Goal: Task Accomplishment & Management: Manage account settings

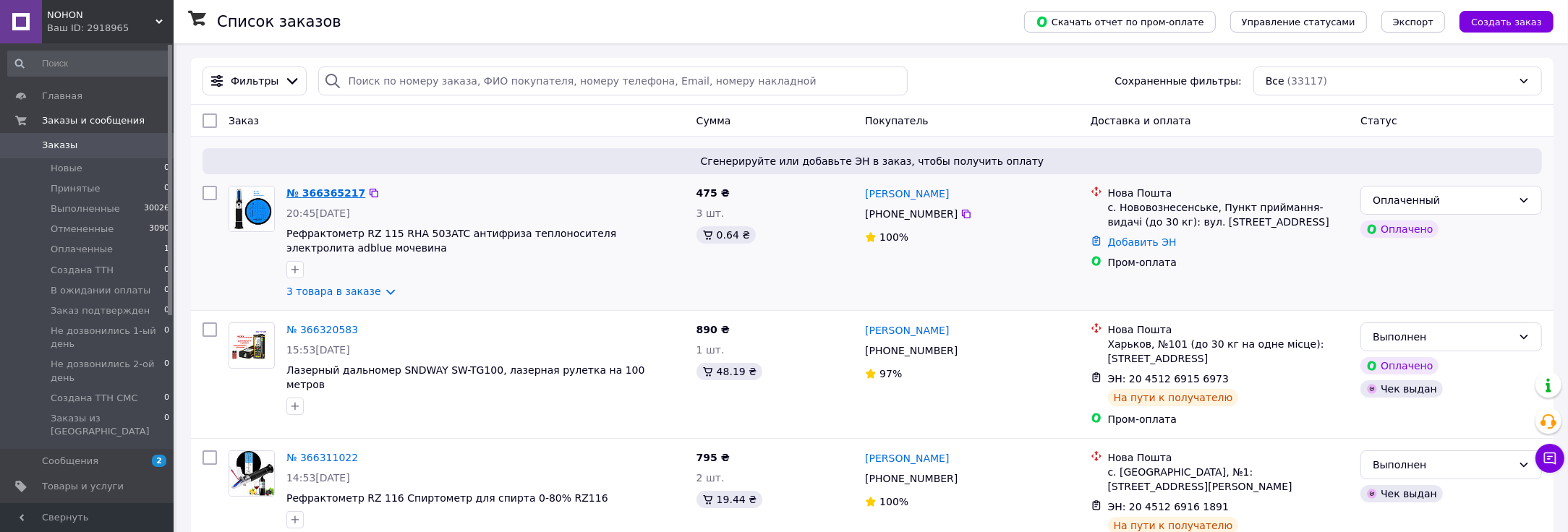
click at [342, 187] on link "№ 366365217" at bounding box center [326, 193] width 79 height 11
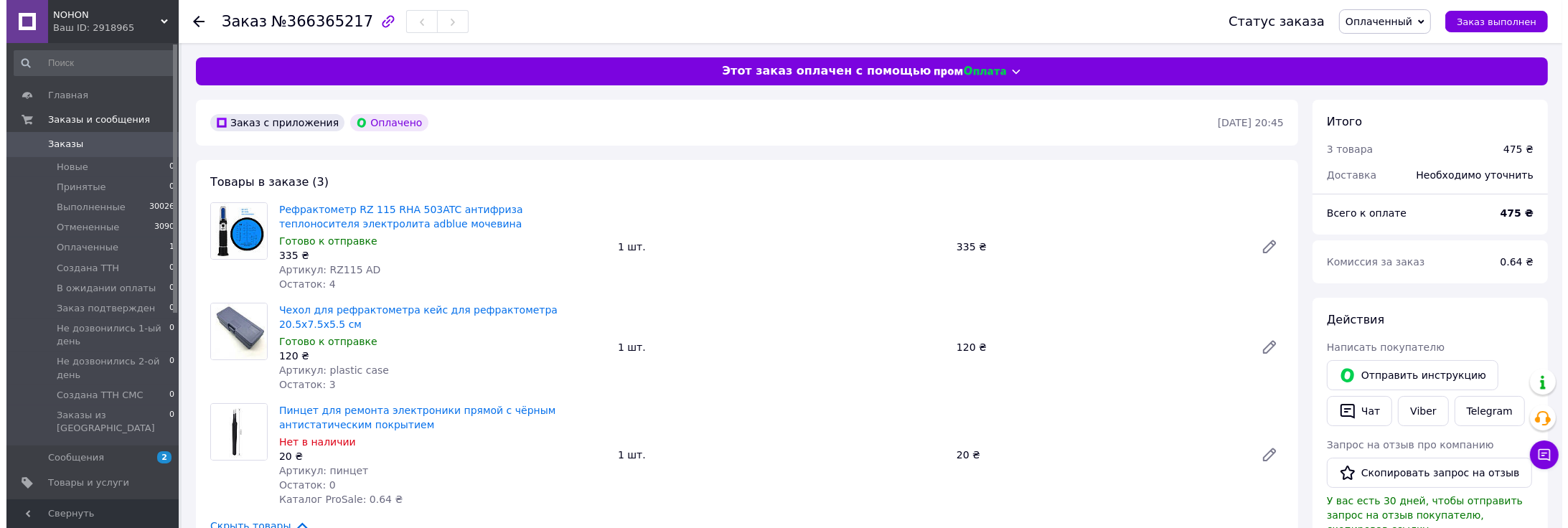
scroll to position [239, 0]
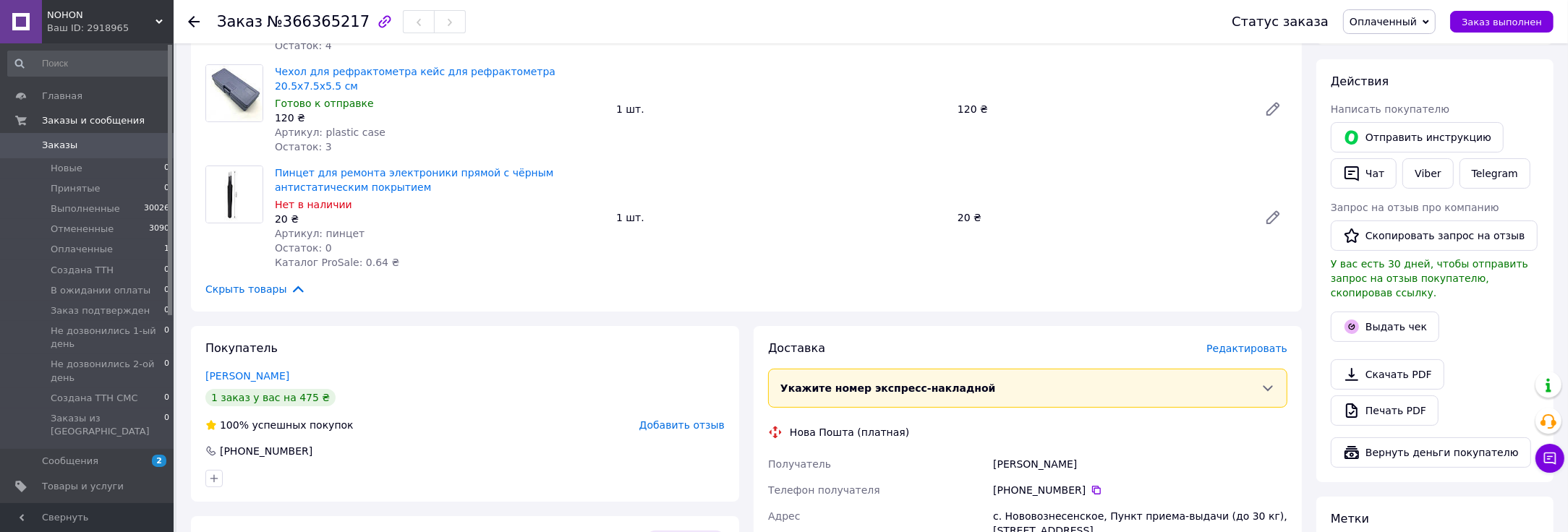
click at [1238, 343] on span "Редактировать" at bounding box center [1247, 348] width 81 height 11
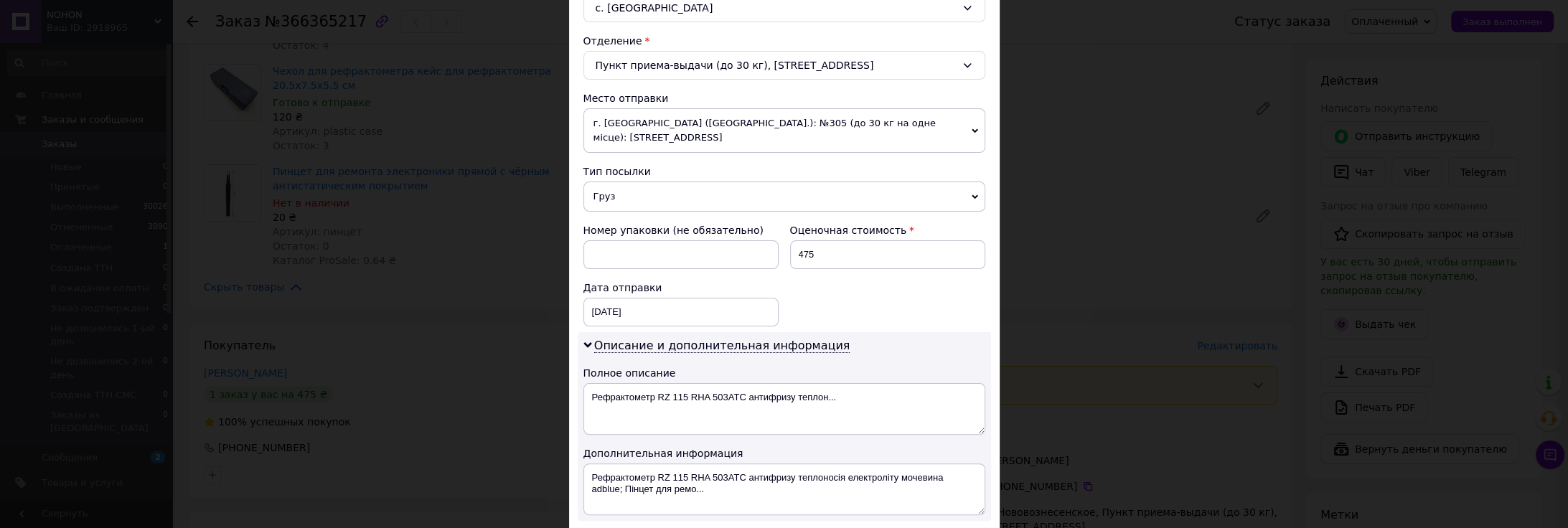
scroll to position [417, 0]
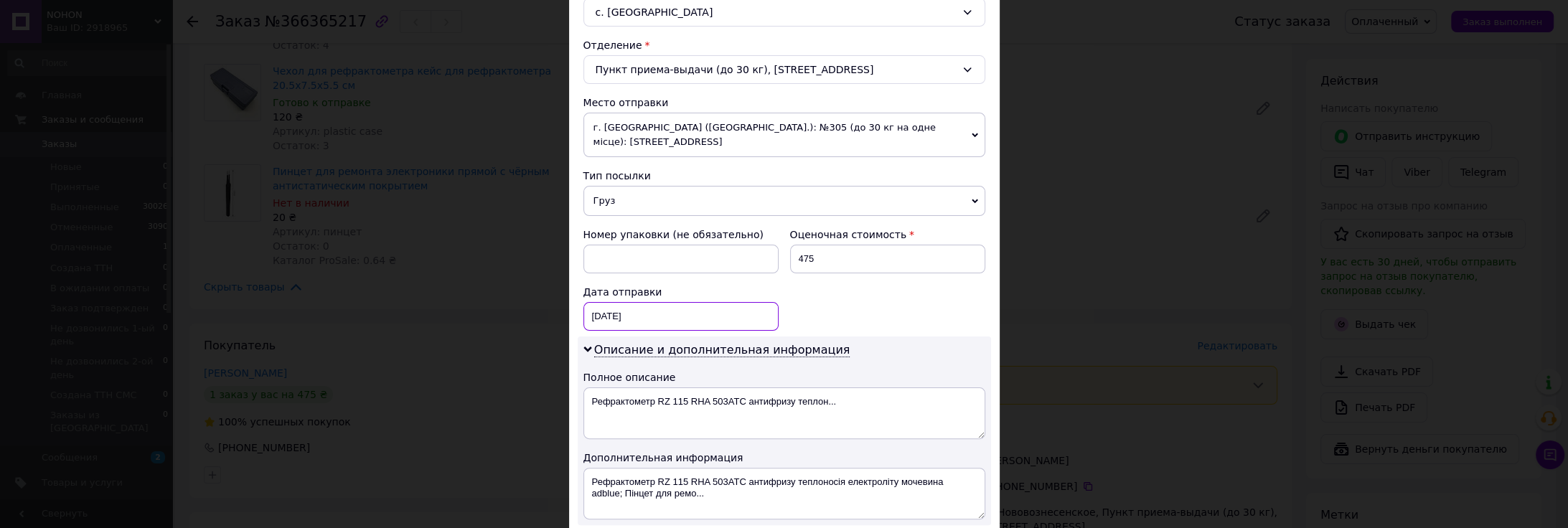
click at [594, 302] on div "[DATE] < 2025 > < Октябрь > Пн Вт Ср Чт Пт Сб Вс 29 30 1 2 3 4 5 6 7 8 9 10 11 …" at bounding box center [681, 316] width 195 height 28
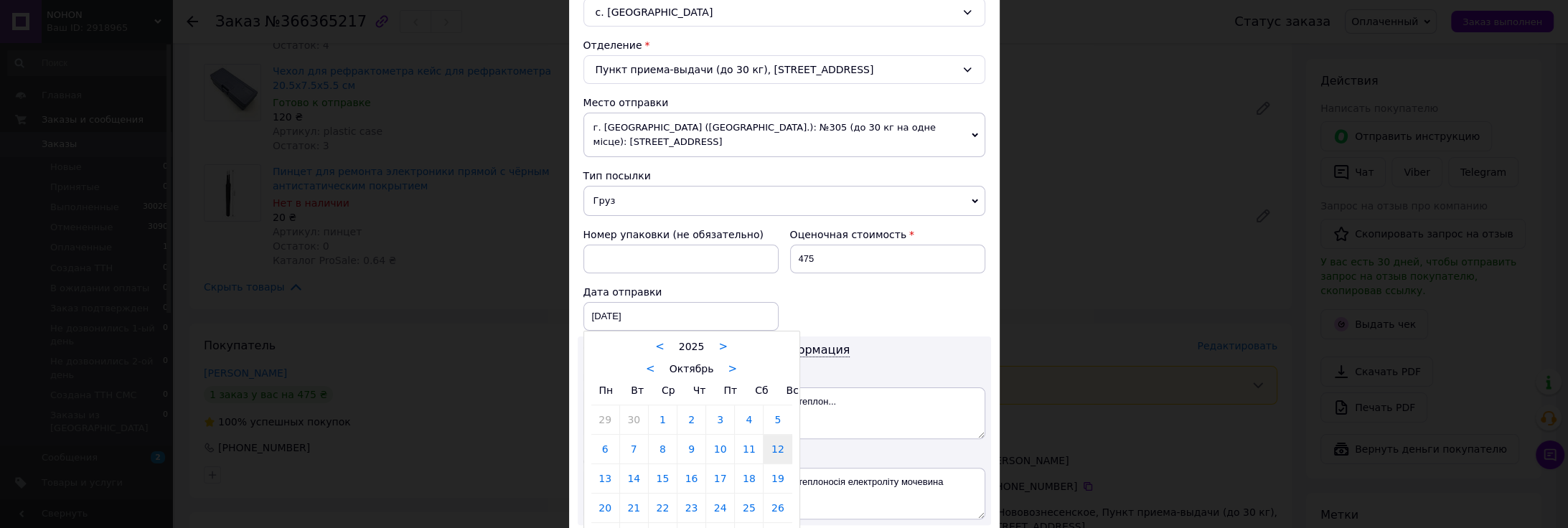
click at [607, 465] on link "13" at bounding box center [605, 478] width 28 height 28
type input "[DATE]"
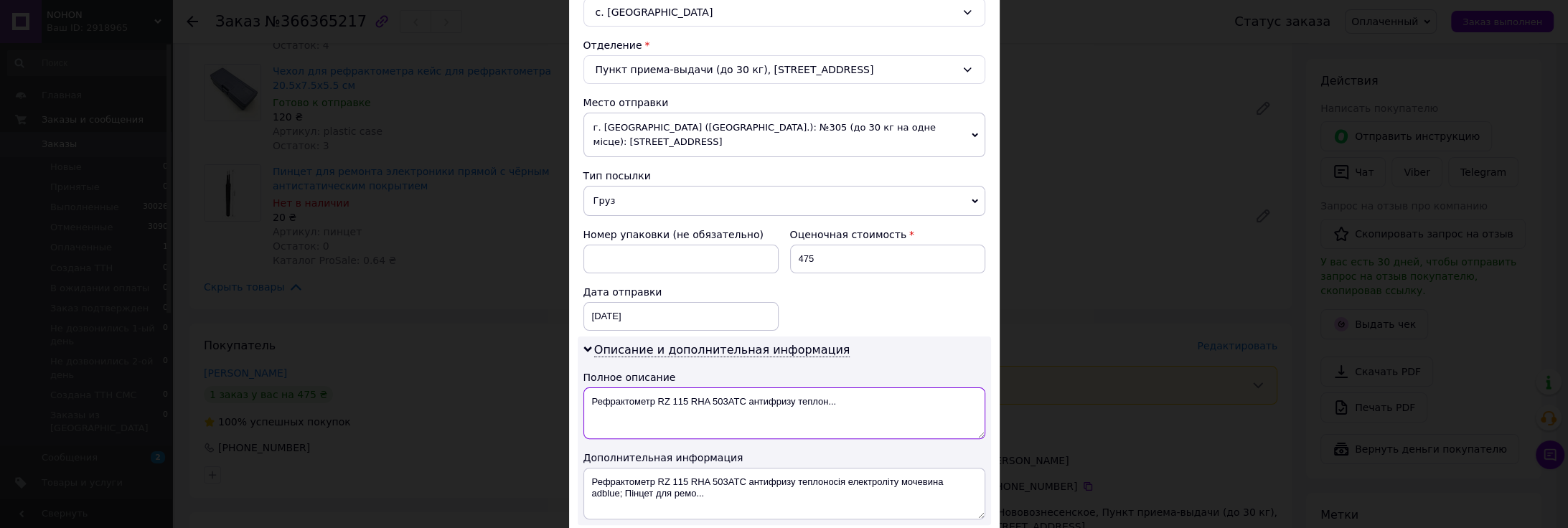
drag, startPoint x: 854, startPoint y: 382, endPoint x: 690, endPoint y: 388, distance: 164.1
click at [690, 388] on textarea "Рефрактометр RZ 115 RHA 503ATC антифризу теплон..." at bounding box center [784, 412] width 402 height 51
click at [479, 378] on div "× Редактирование доставки Способ доставки Нова Пошта (платная) Плательщик Получ…" at bounding box center [784, 264] width 1568 height 528
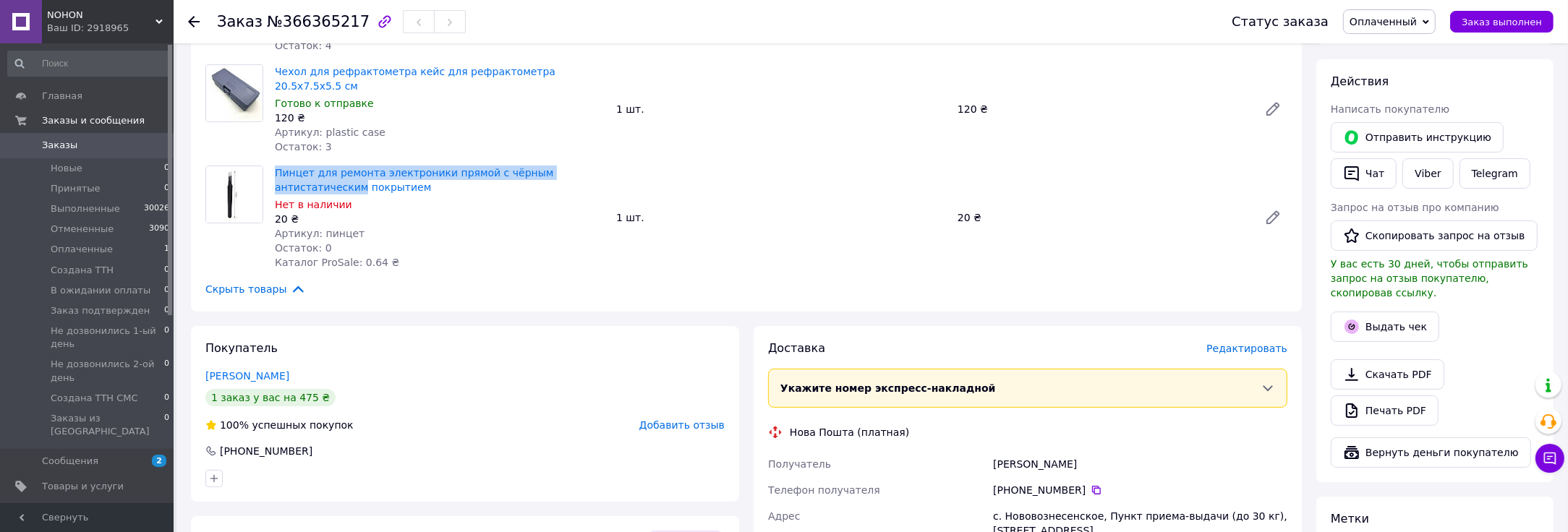
drag, startPoint x: 621, startPoint y: 153, endPoint x: 267, endPoint y: 152, distance: 354.0
click at [267, 166] on div "Пинцет для ремонта электроники прямой с чёрным антистатическим покрытием Нет в …" at bounding box center [745, 217] width 1093 height 104
copy div "Пинцет для ремонта электроники прямой с чёрным антистатическим"
click at [1228, 343] on span "Редактировать" at bounding box center [1247, 348] width 81 height 11
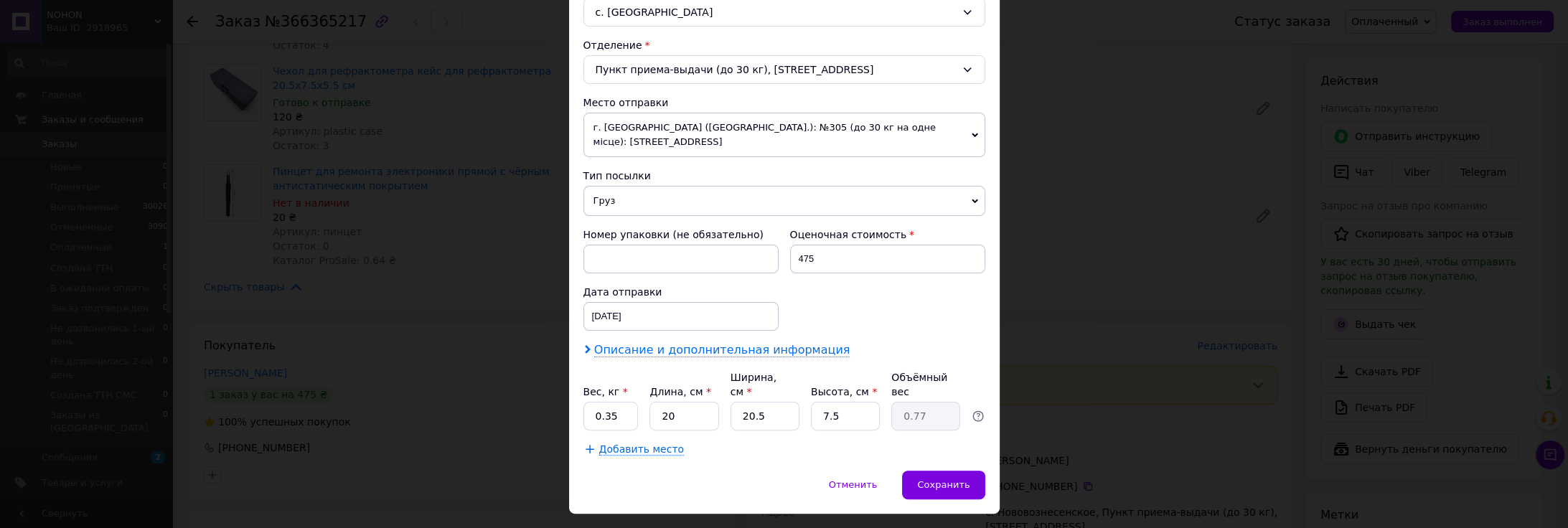
click at [722, 343] on span "Описание и дополнительная информация" at bounding box center [722, 351] width 256 height 15
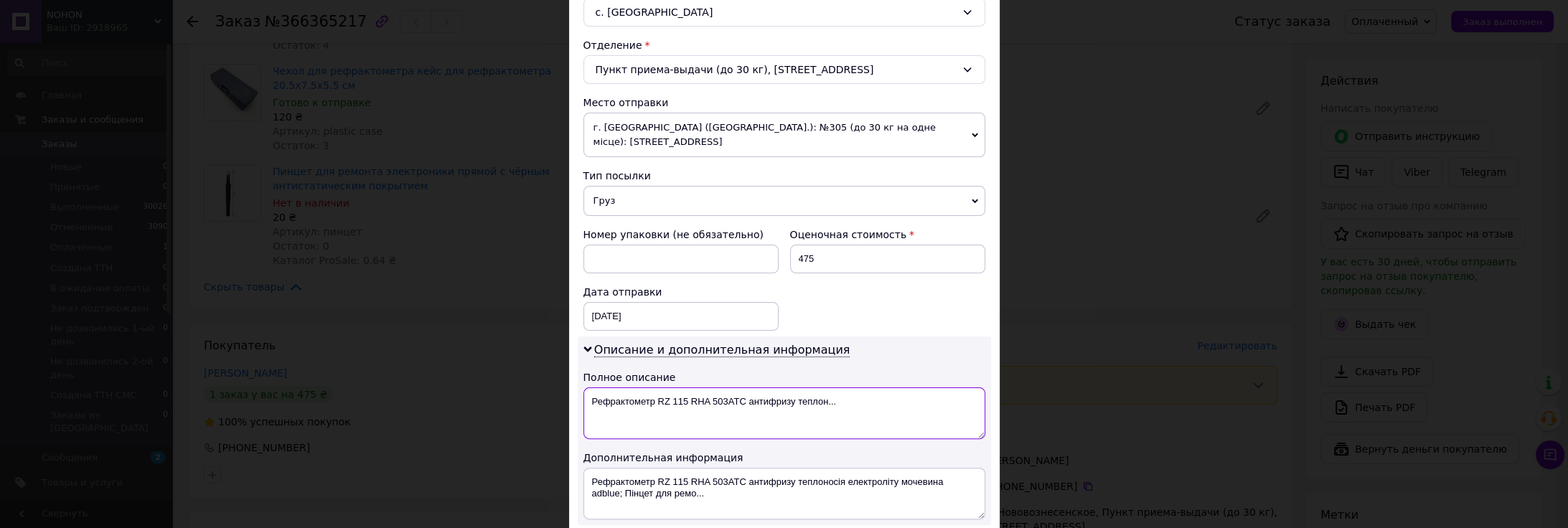
drag, startPoint x: 869, startPoint y: 386, endPoint x: 688, endPoint y: 395, distance: 181.2
click at [688, 395] on textarea "Рефрактометр RZ 115 RHA 503ATC антифризу теплон..." at bounding box center [784, 412] width 402 height 51
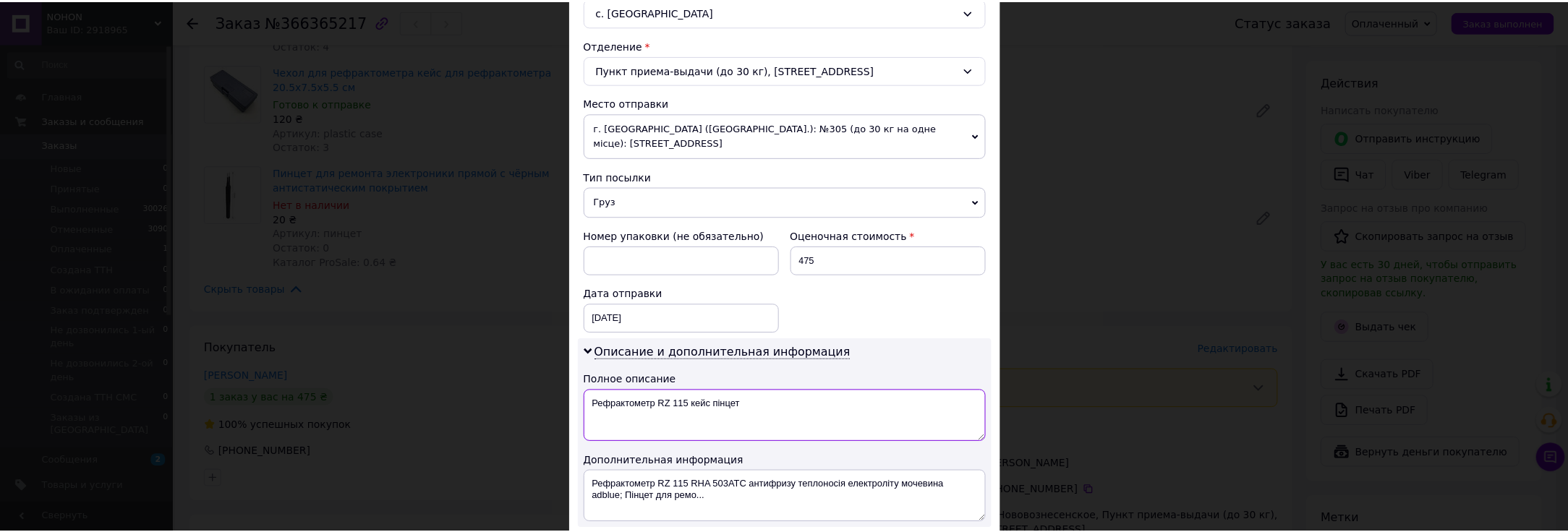
scroll to position [581, 0]
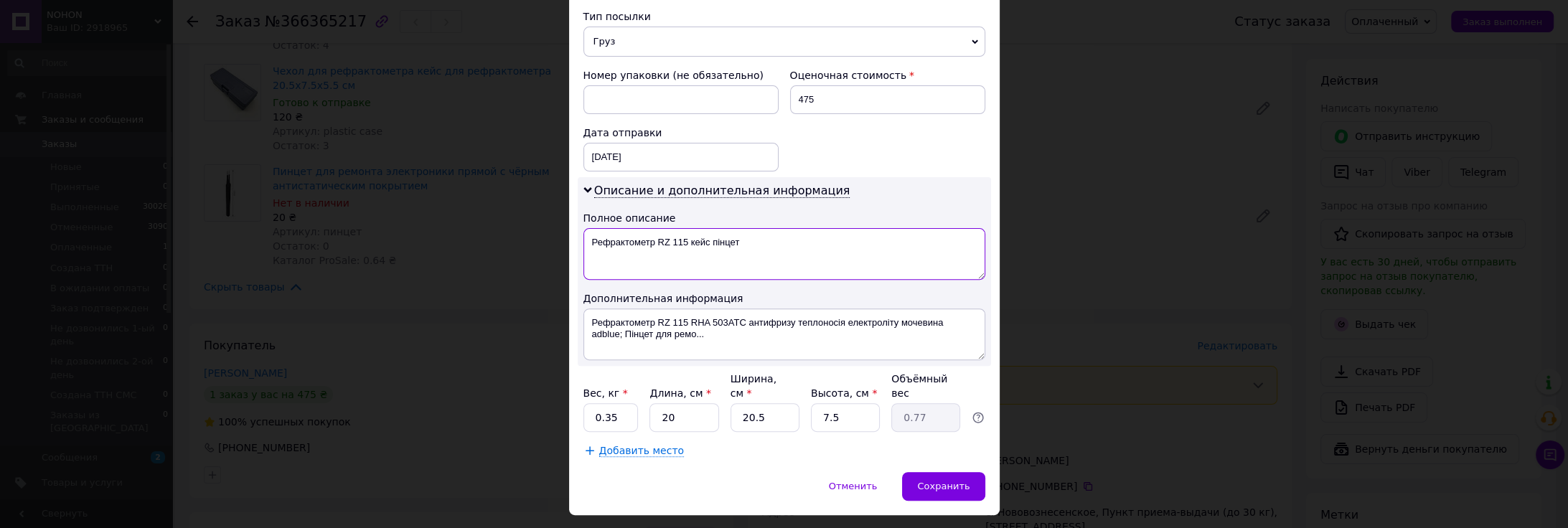
type textarea "Рефрактометр RZ 115 кейс пінцет"
click at [610, 404] on input "0.35" at bounding box center [611, 417] width 55 height 28
drag, startPoint x: 758, startPoint y: 379, endPoint x: 738, endPoint y: 390, distance: 22.8
click at [738, 404] on input "20.5" at bounding box center [765, 417] width 69 height 28
type input "8"
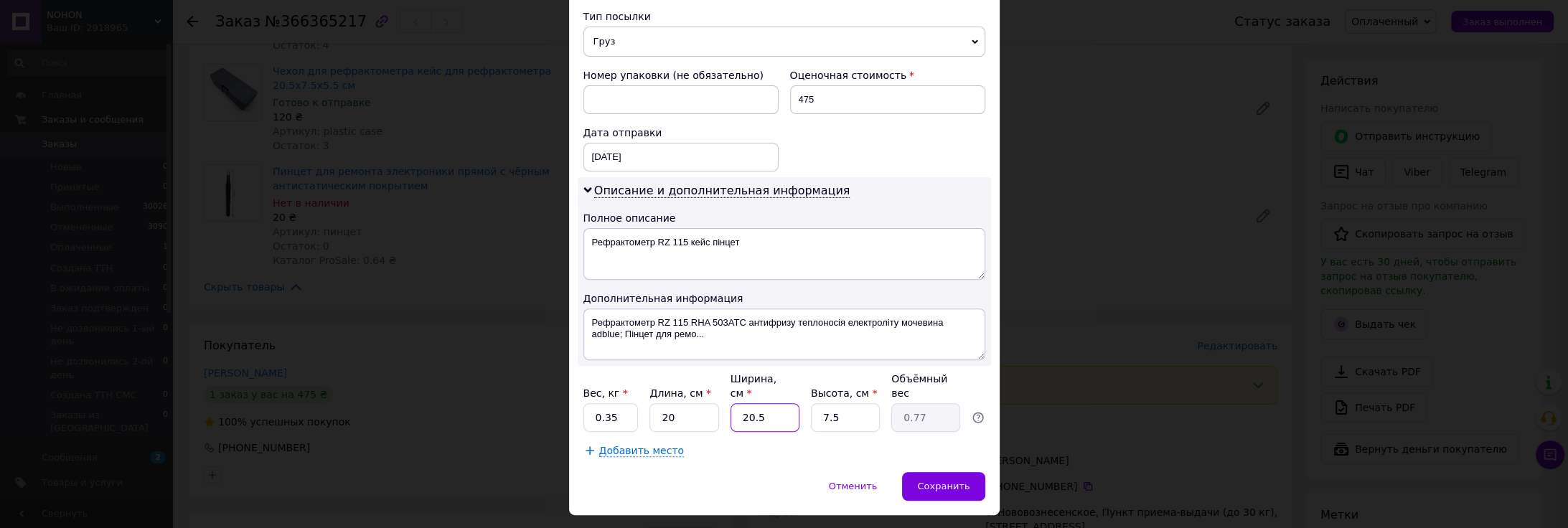
type input "0.3"
type input "8"
drag, startPoint x: 951, startPoint y: 447, endPoint x: 585, endPoint y: 155, distance: 468.2
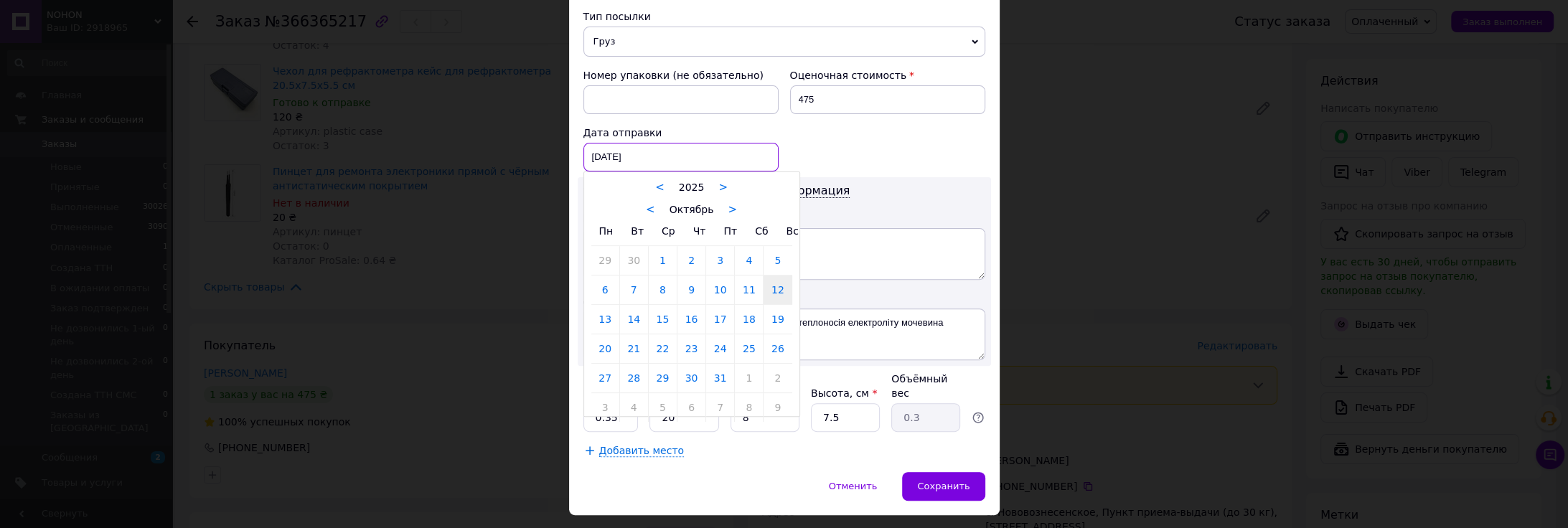
click at [592, 142] on div "[DATE] < 2025 > < Октябрь > Пн Вт Ср Чт Пт Сб Вс 29 30 1 2 3 4 5 6 7 8 9 10 11 …" at bounding box center [681, 156] width 195 height 28
click at [613, 305] on link "13" at bounding box center [605, 319] width 28 height 28
type input "[DATE]"
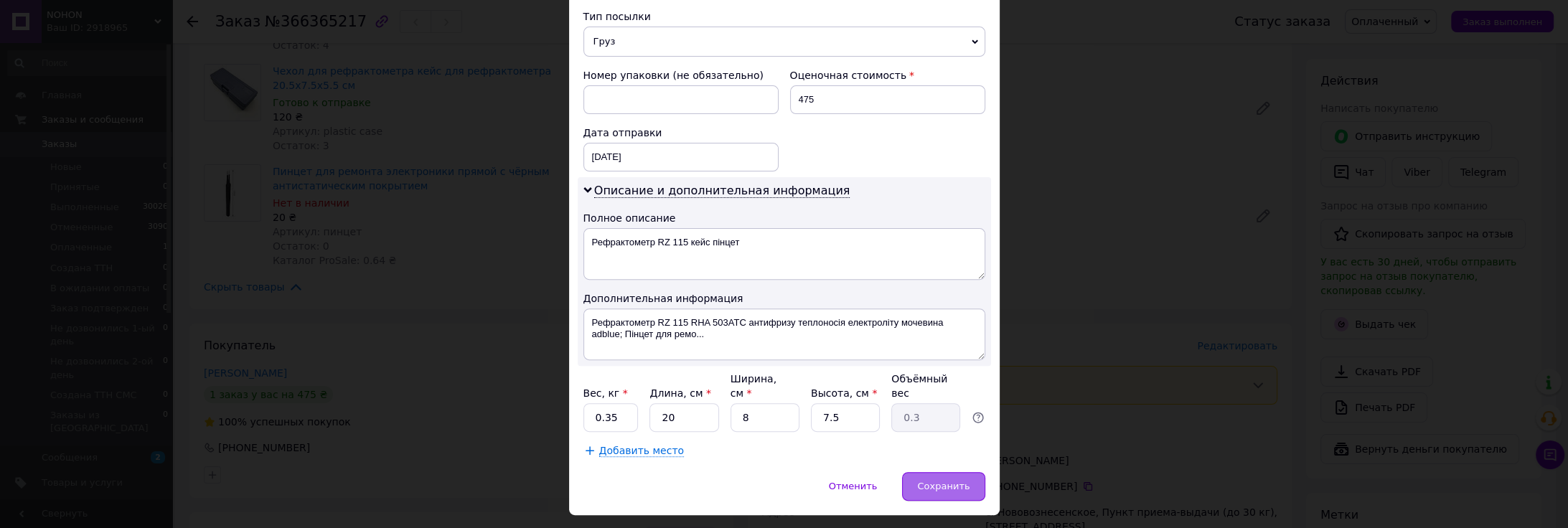
click at [959, 472] on div "Сохранить" at bounding box center [942, 486] width 82 height 28
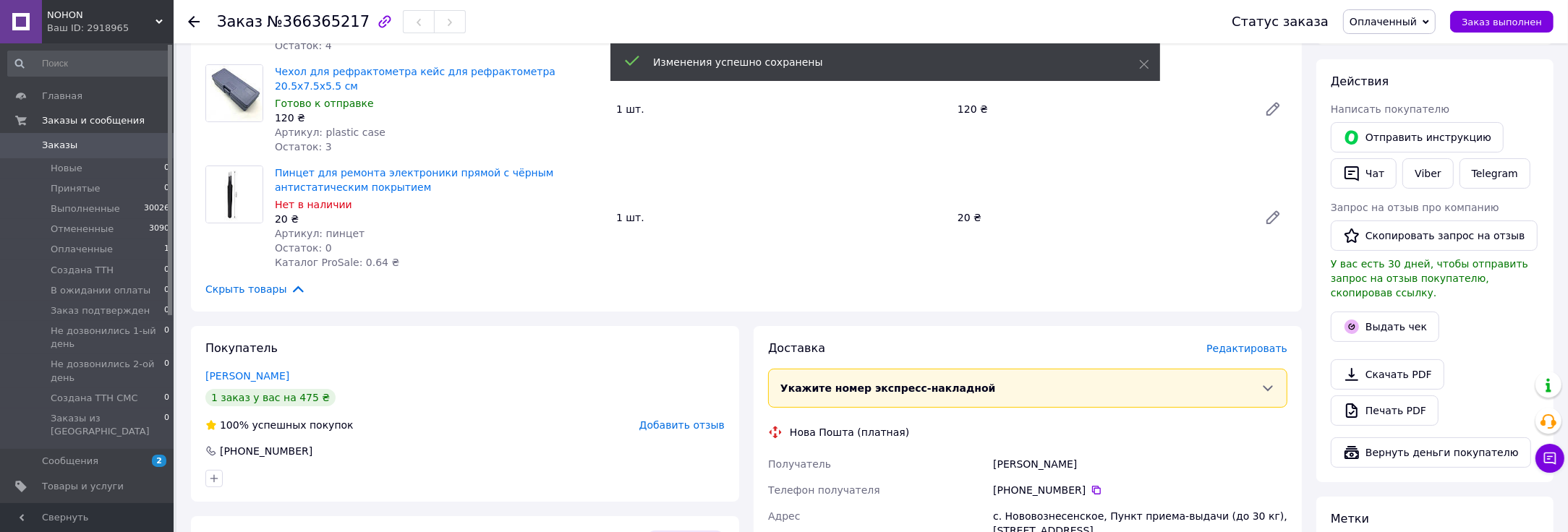
scroll to position [481, 0]
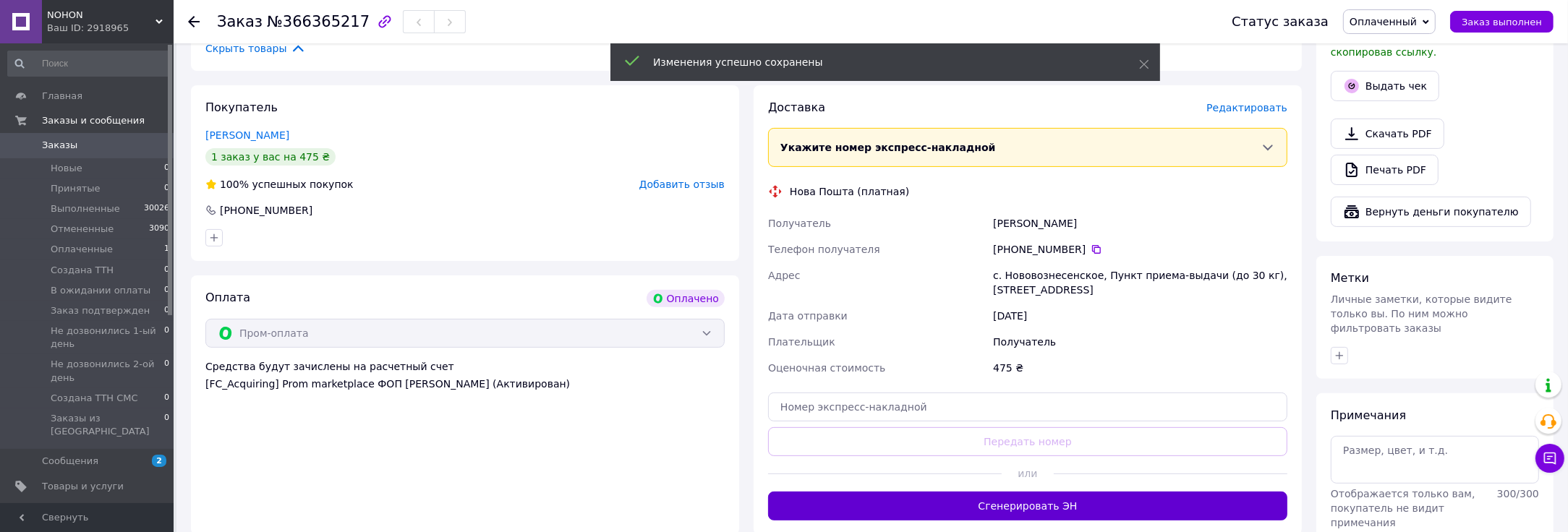
click at [960, 492] on button "Сгенерировать ЭН" at bounding box center [1027, 506] width 519 height 29
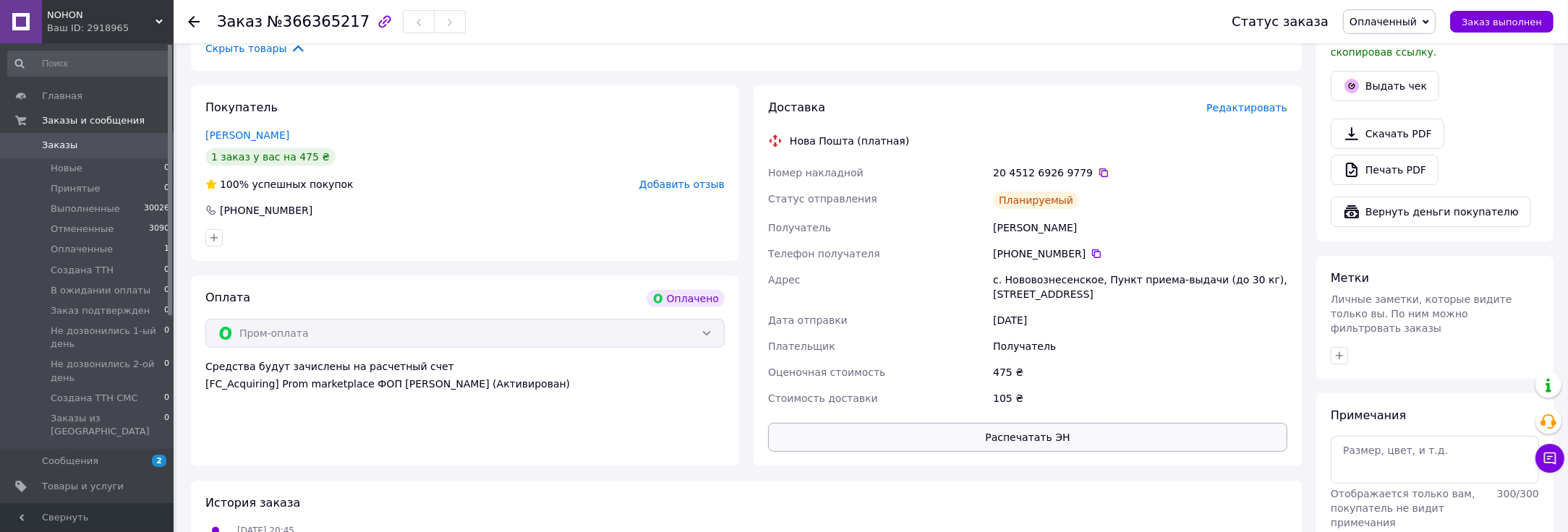
click at [1030, 423] on button "Распечатать ЭН" at bounding box center [1027, 437] width 519 height 29
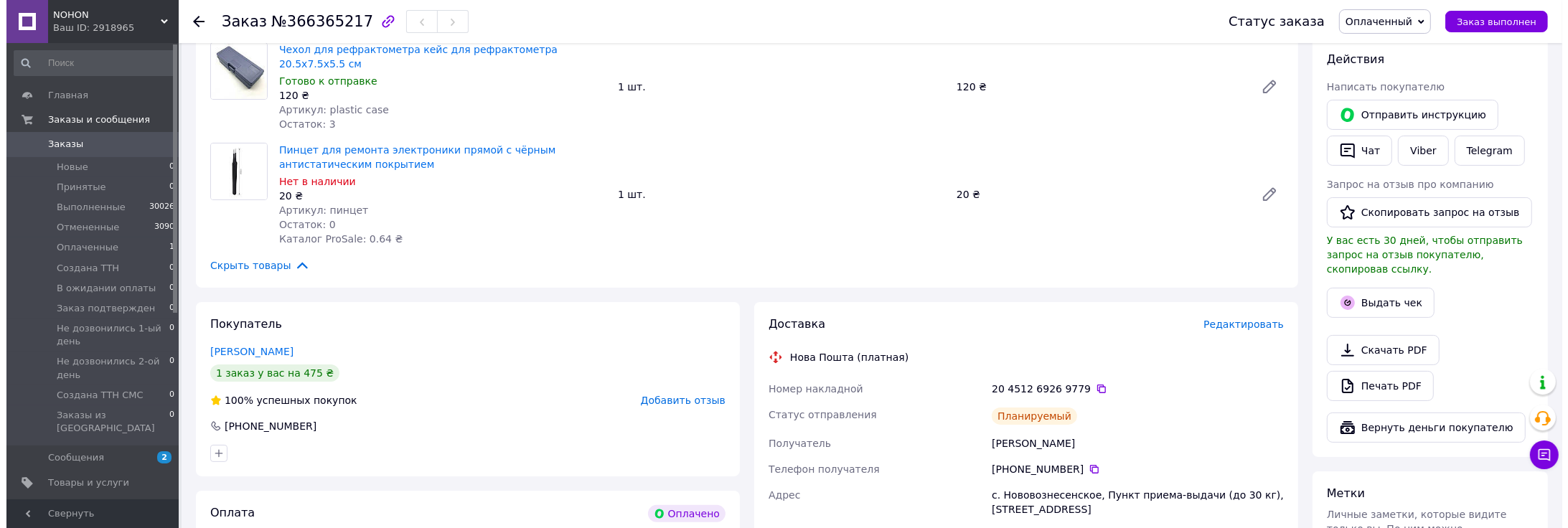
scroll to position [239, 0]
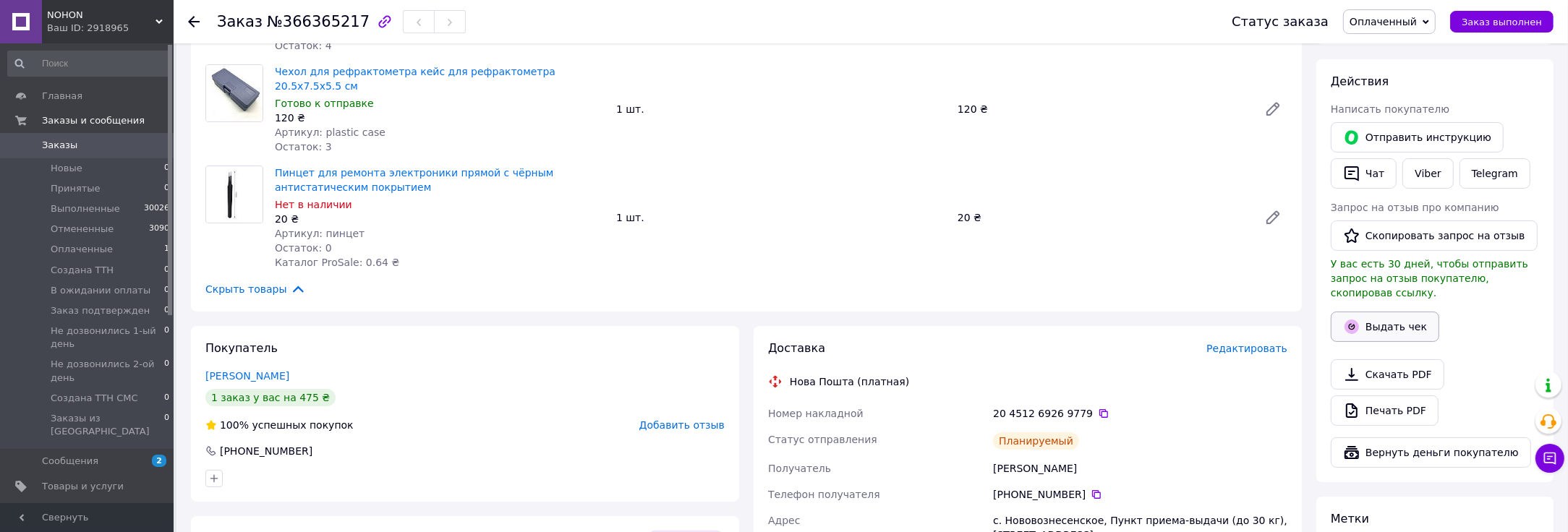
click at [1343, 311] on button "Выдать чек" at bounding box center [1385, 326] width 108 height 30
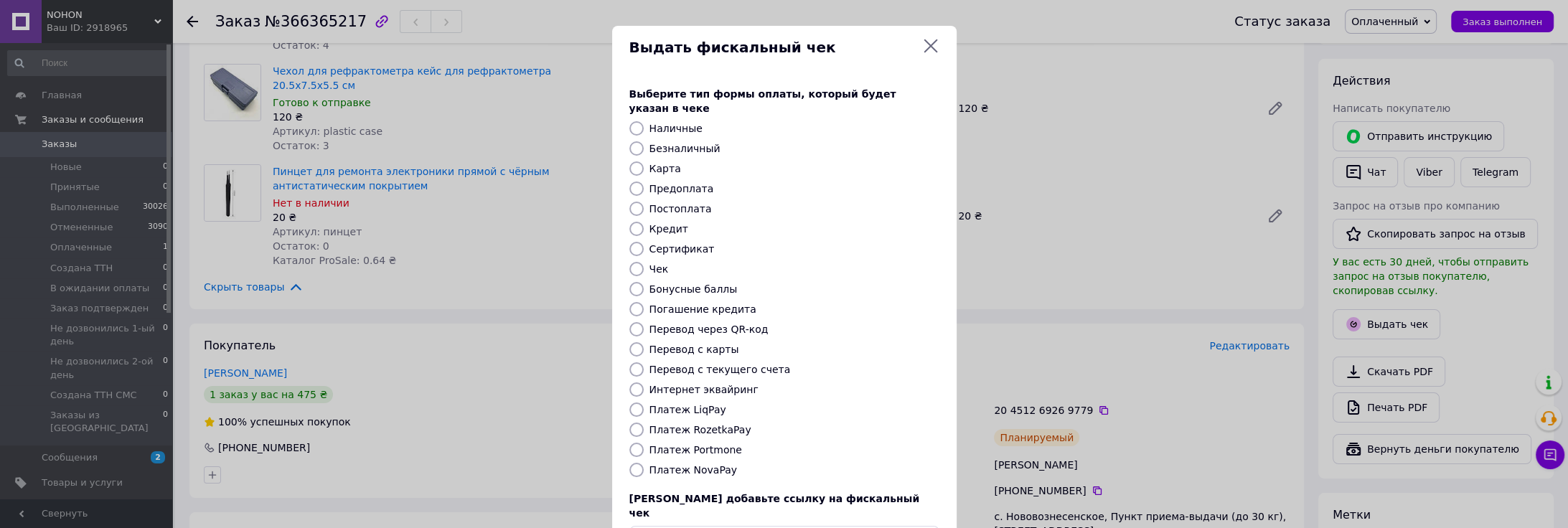
click at [635, 161] on input "Карта" at bounding box center [636, 168] width 15 height 15
radio input "true"
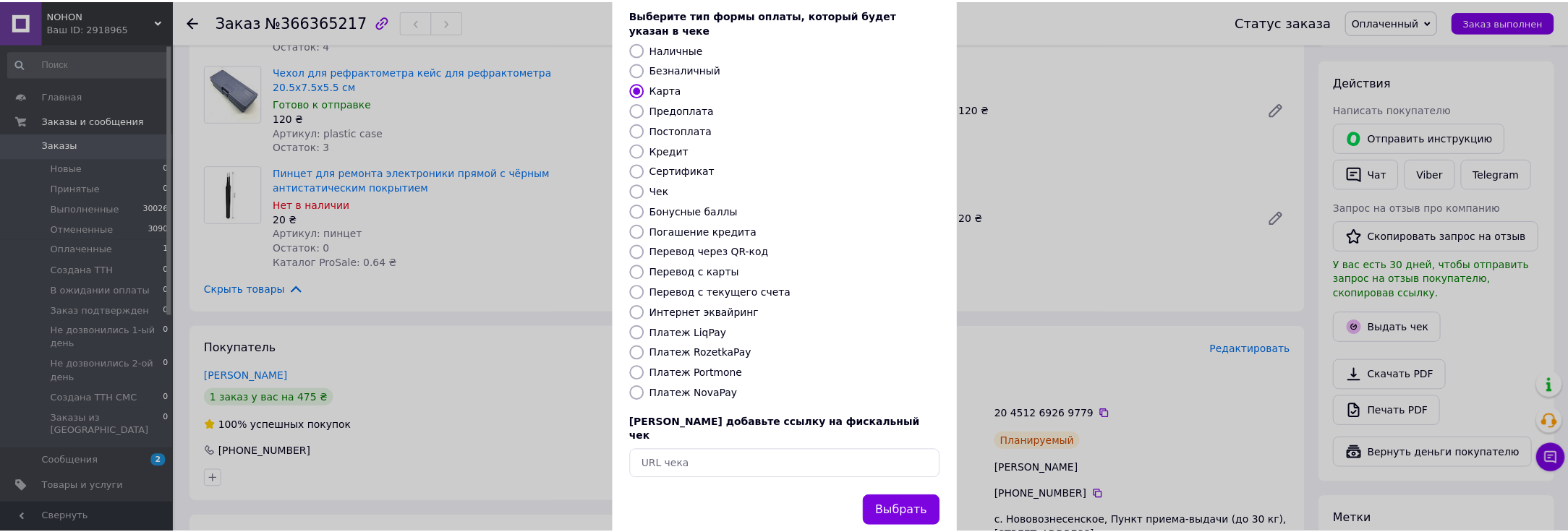
scroll to position [88, 0]
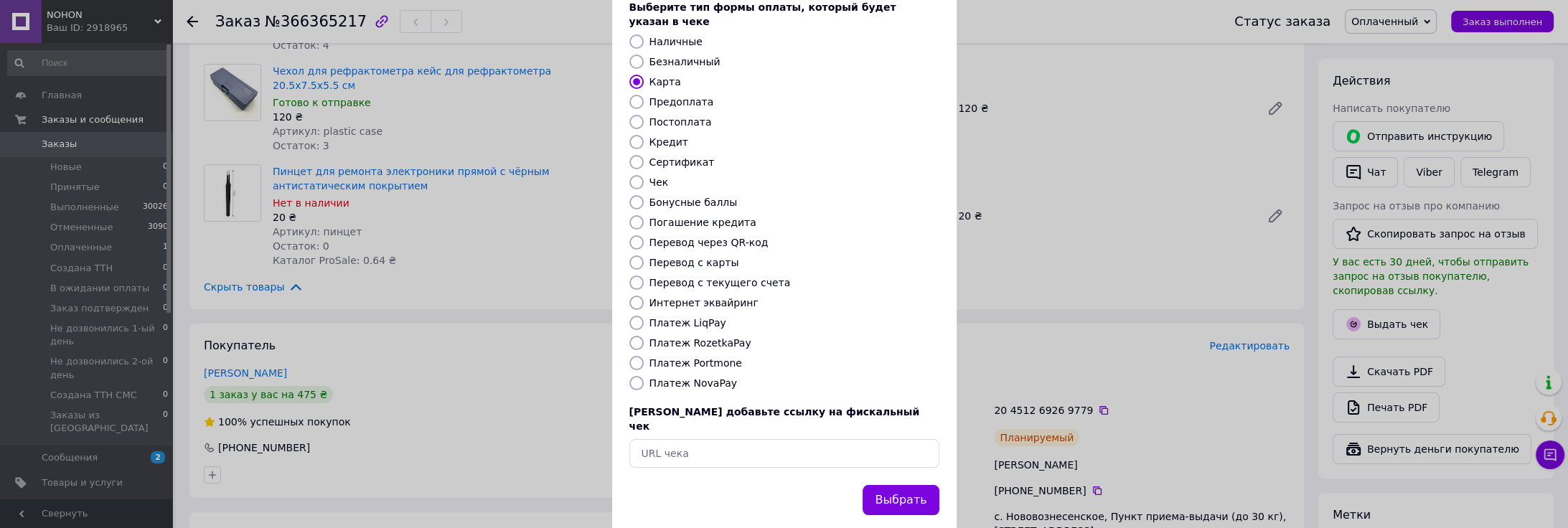
click at [876, 485] on button "Выбрать" at bounding box center [900, 500] width 76 height 31
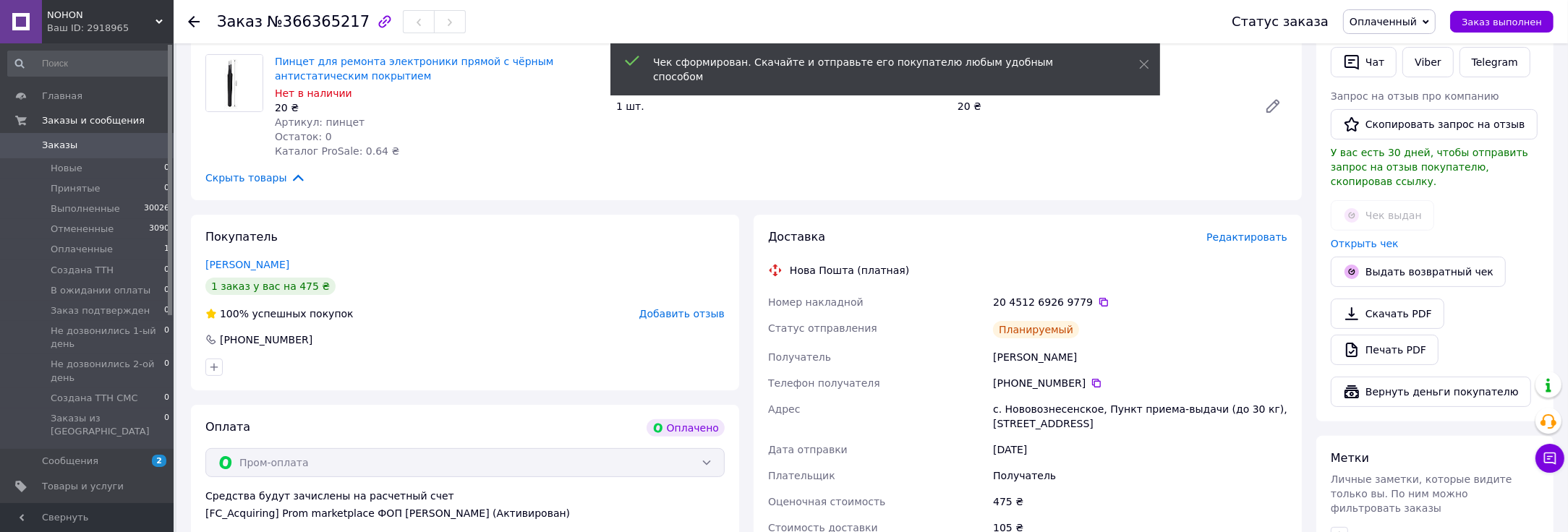
scroll to position [321, 0]
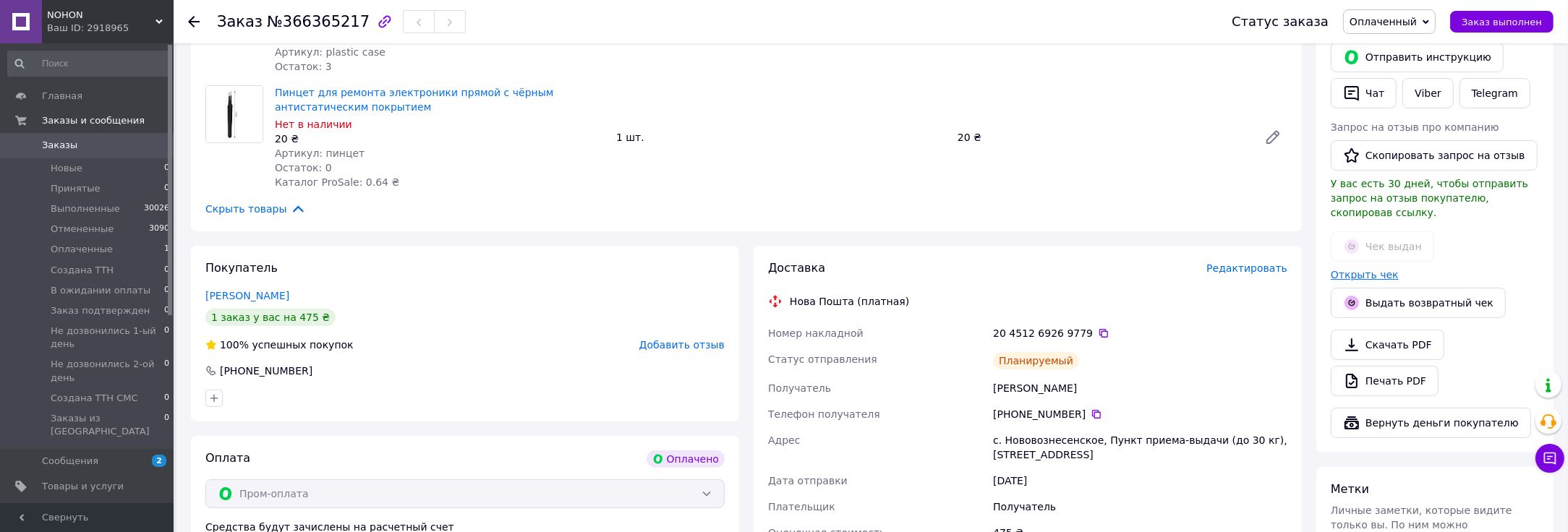
click at [1361, 269] on link "Открыть чек" at bounding box center [1365, 275] width 68 height 11
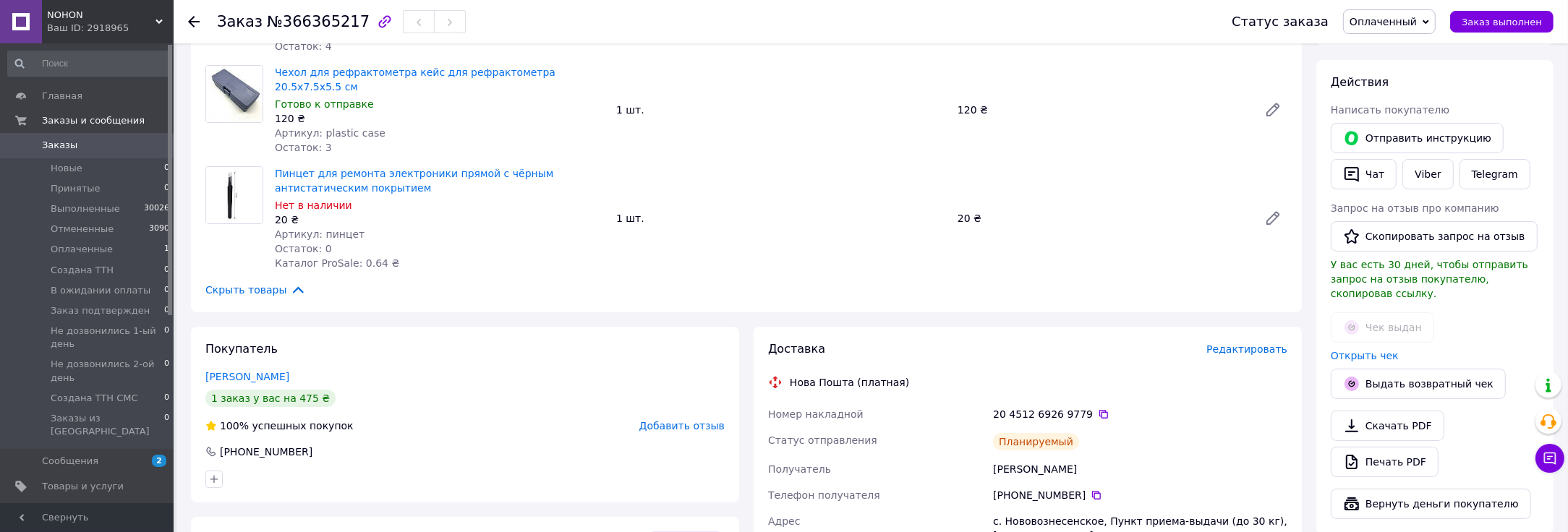
scroll to position [0, 0]
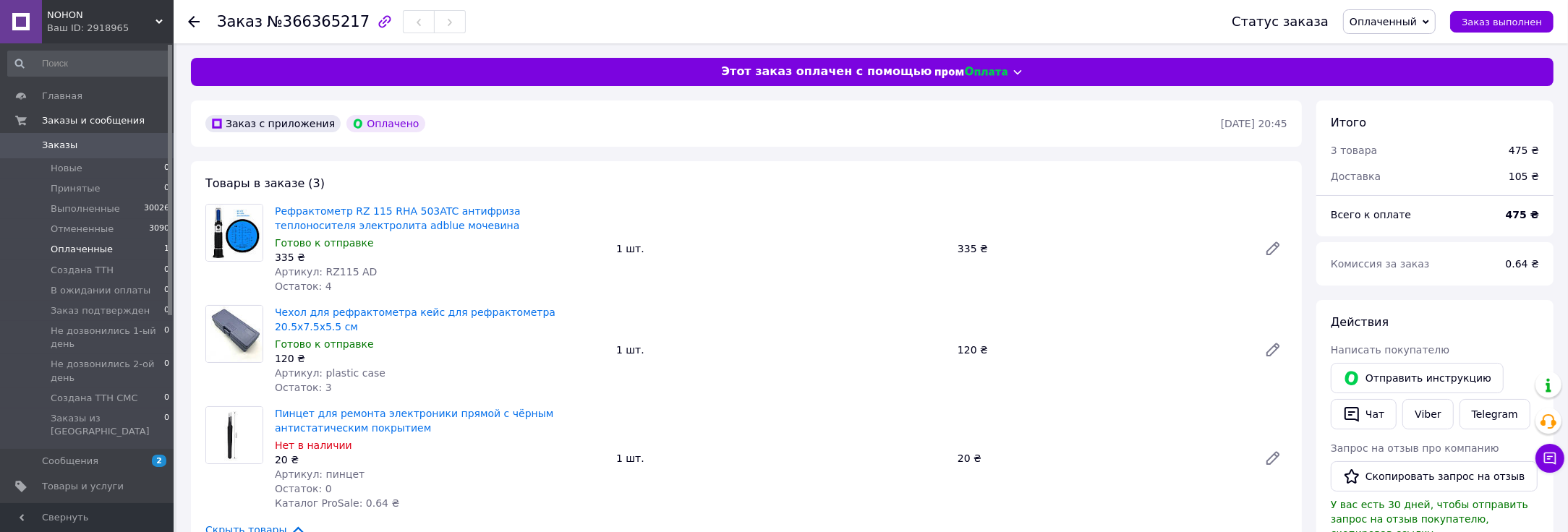
click at [87, 247] on span "Оплаченные" at bounding box center [82, 249] width 62 height 13
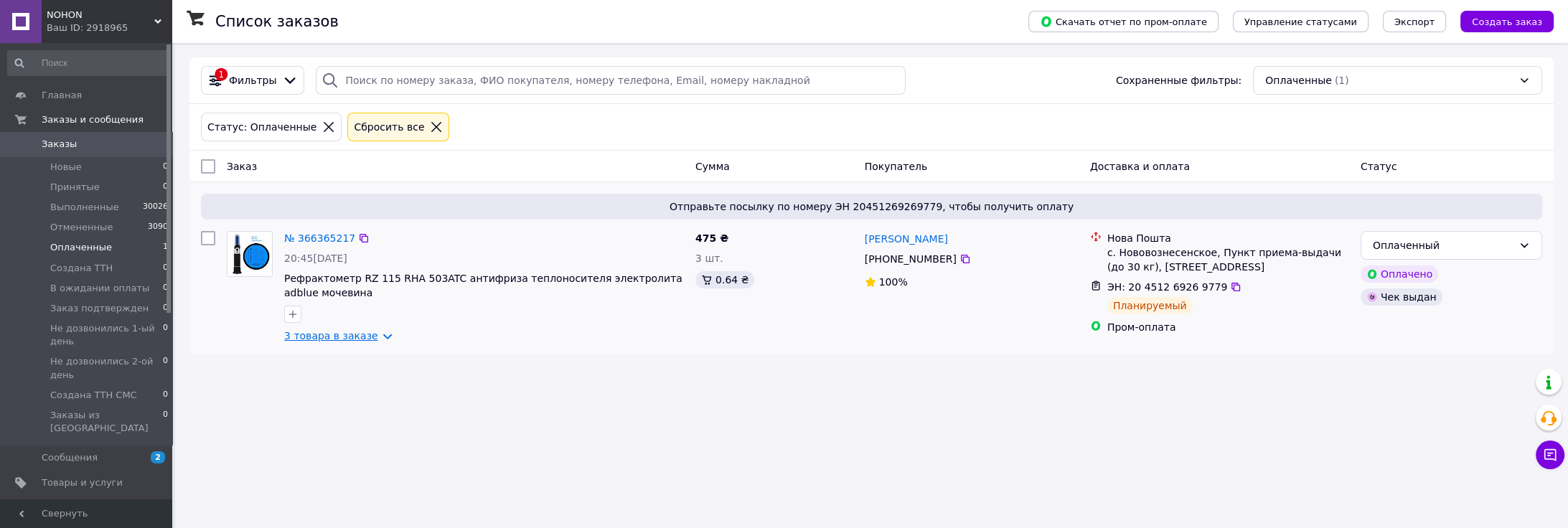
click at [343, 341] on link "3 товара в заказе" at bounding box center [331, 336] width 94 height 11
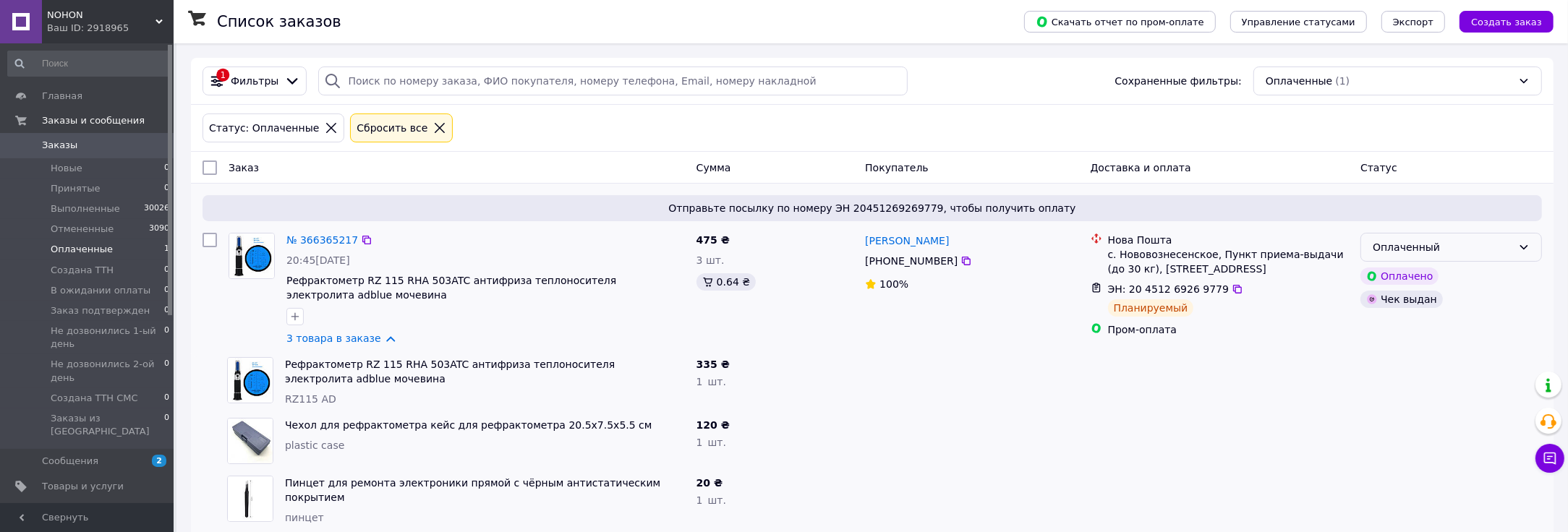
click at [1396, 248] on div "Оплаченный" at bounding box center [1443, 247] width 139 height 16
click at [1402, 353] on li "Cоздана ТТН" at bounding box center [1452, 355] width 180 height 26
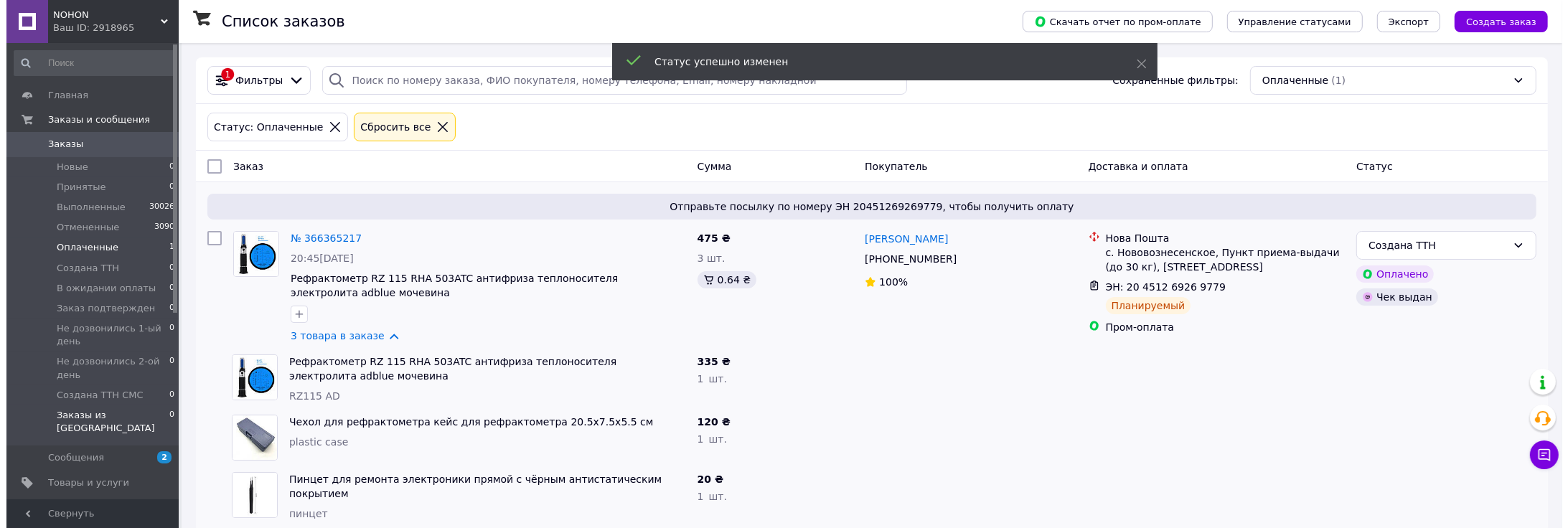
scroll to position [239, 0]
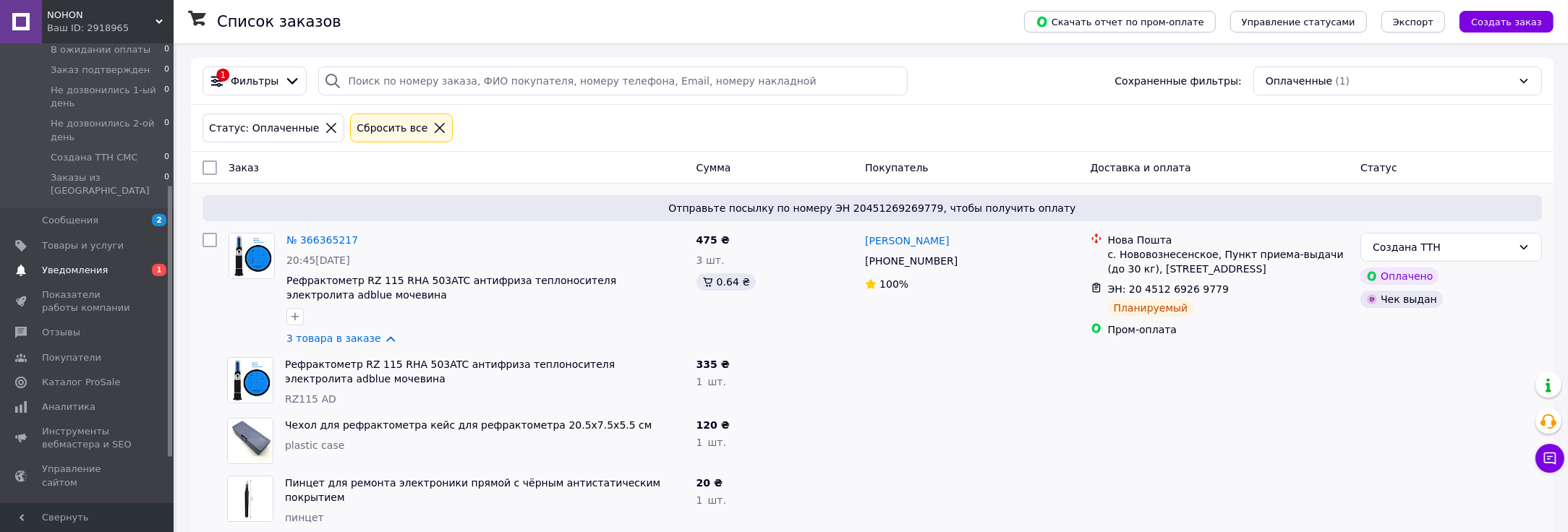
click at [75, 264] on span "Уведомления" at bounding box center [75, 271] width 66 height 13
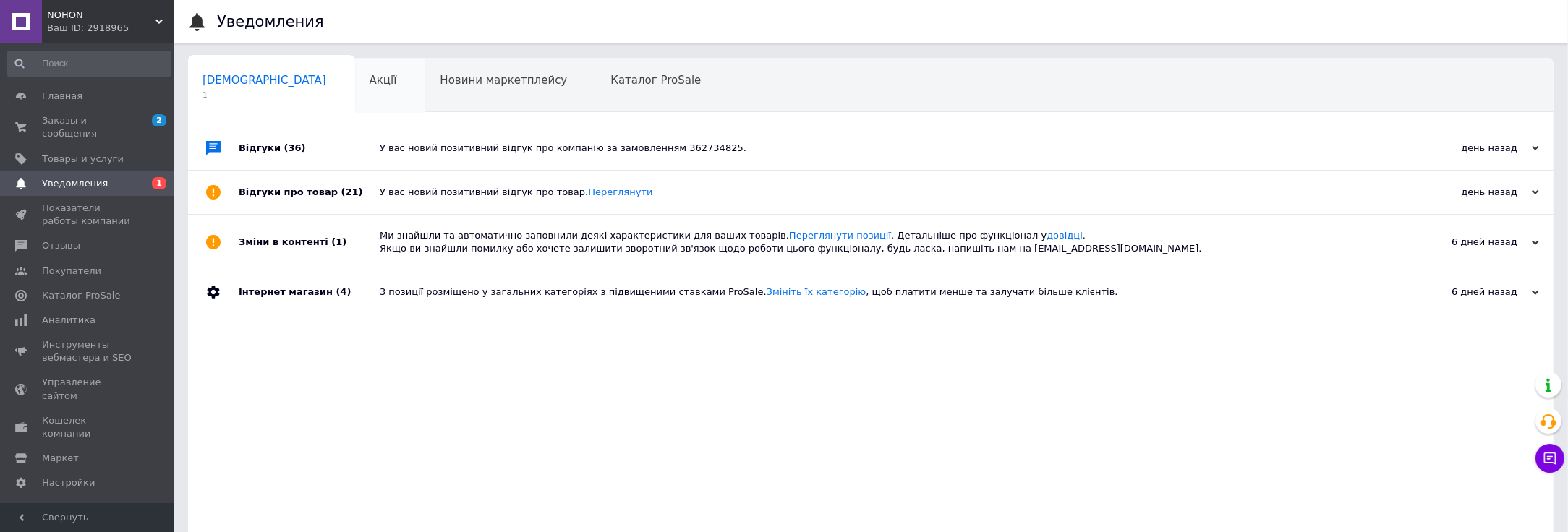
click at [370, 83] on span "Акції" at bounding box center [384, 80] width 28 height 13
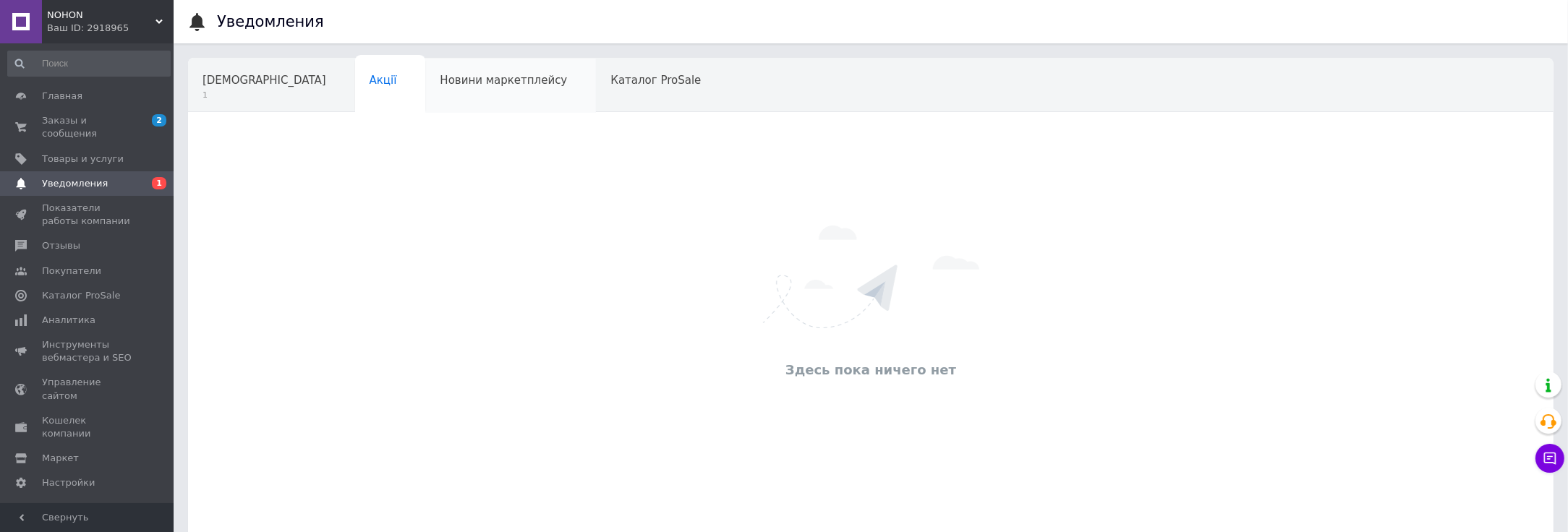
click at [440, 85] on span "Новини маркетплейсу" at bounding box center [503, 80] width 127 height 13
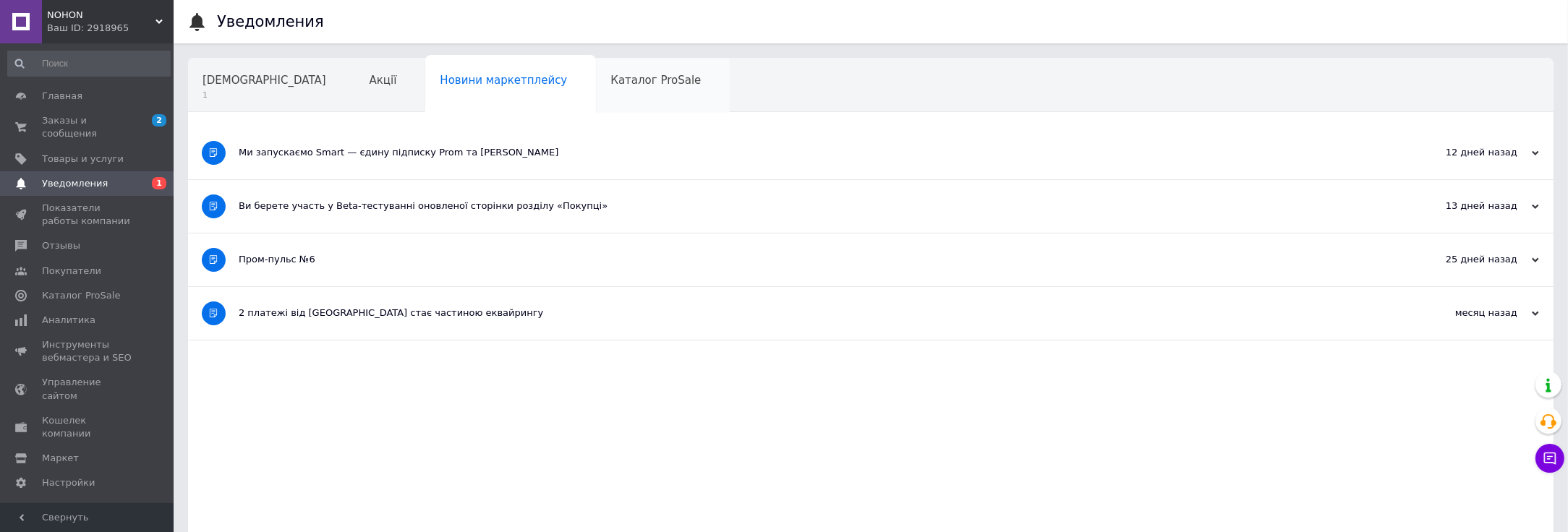
click at [596, 93] on div "Каталог ProSale" at bounding box center [663, 85] width 134 height 55
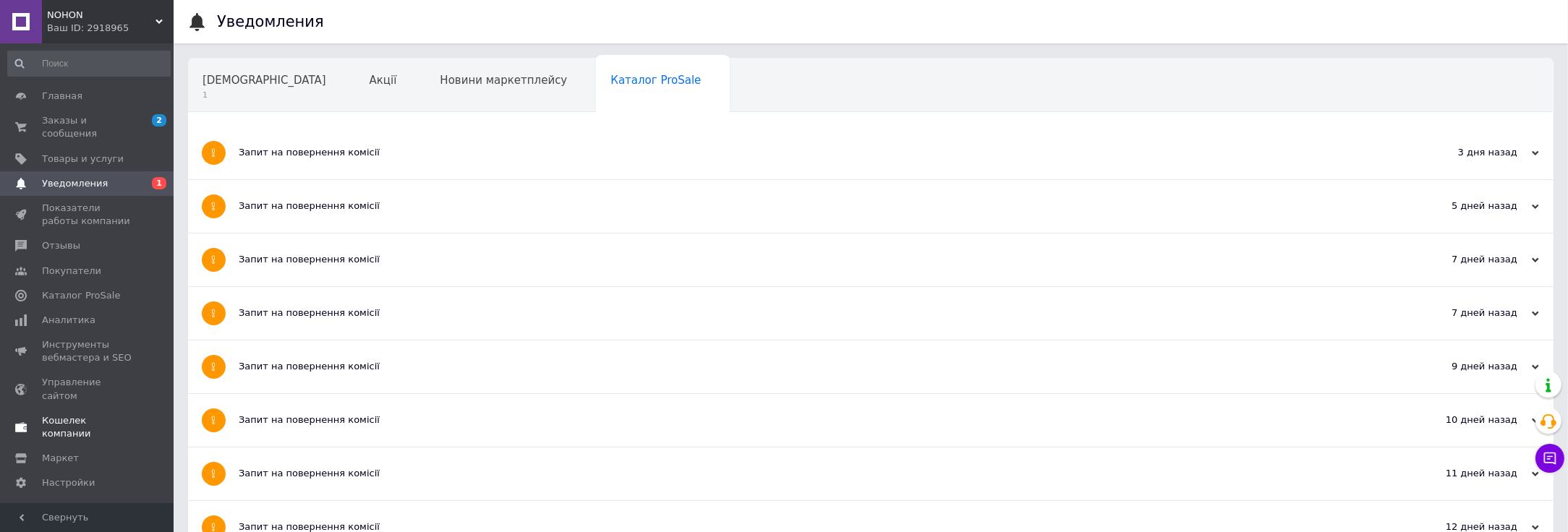
click at [102, 408] on link "Кошелек компании" at bounding box center [89, 427] width 178 height 38
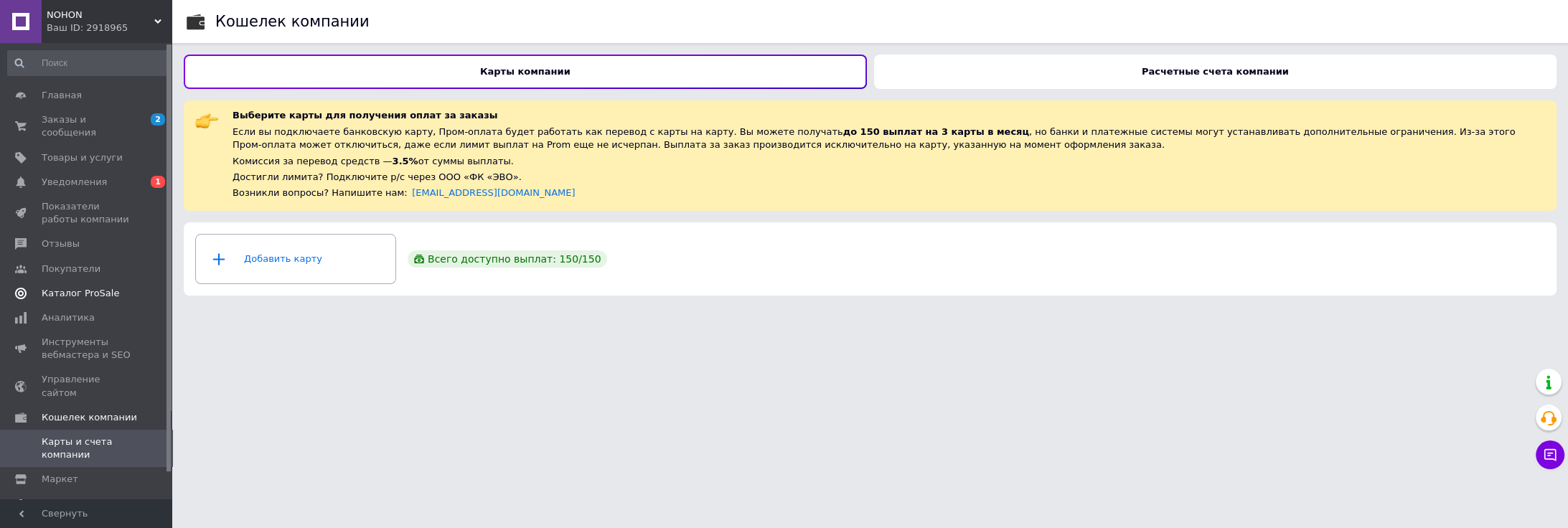
click at [102, 287] on span "Каталог ProSale" at bounding box center [80, 294] width 77 height 13
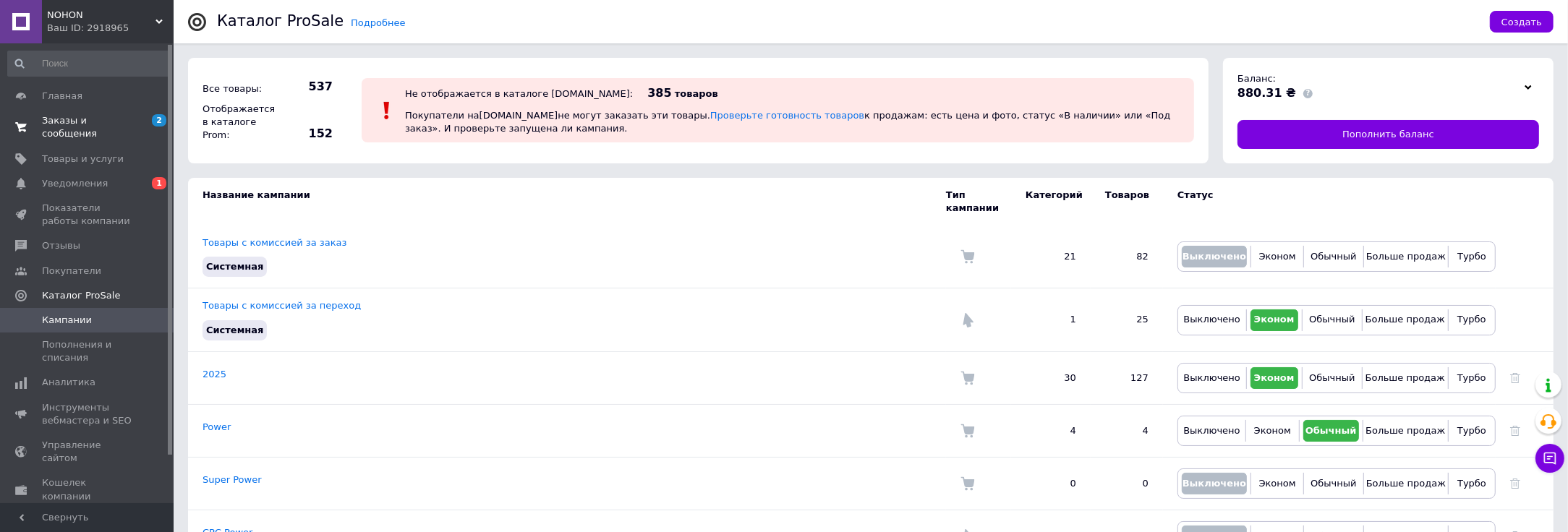
click at [71, 123] on span "Заказы и сообщения" at bounding box center [88, 127] width 92 height 26
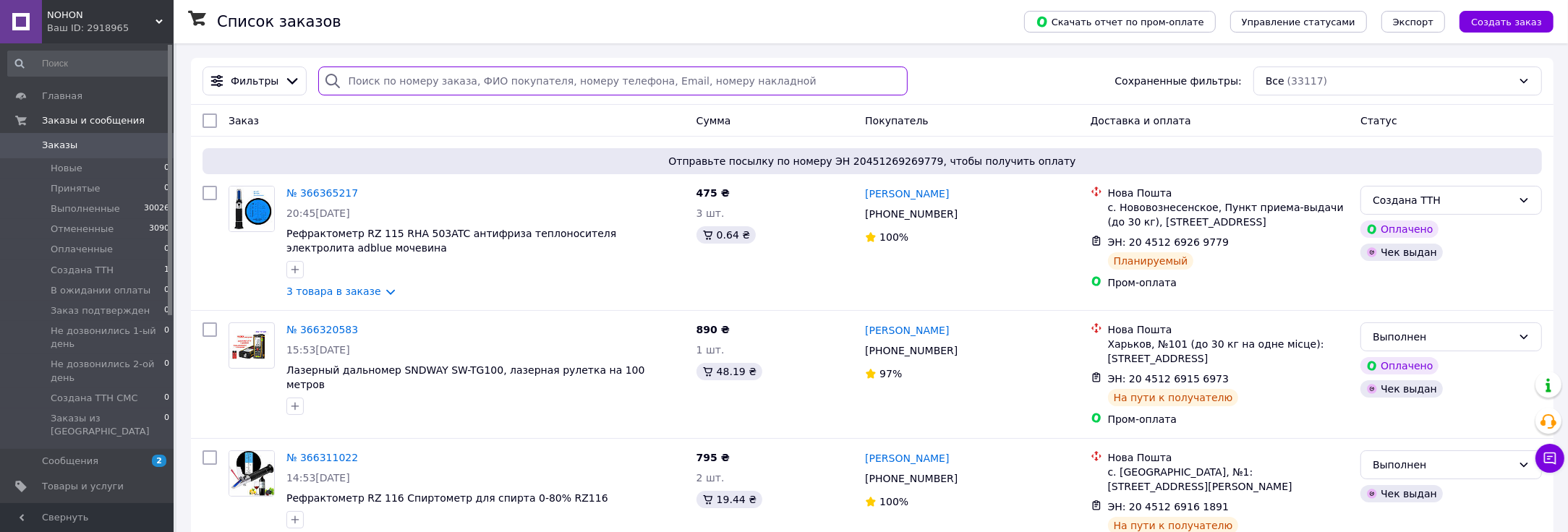
click at [392, 85] on input "search" at bounding box center [613, 80] width 589 height 29
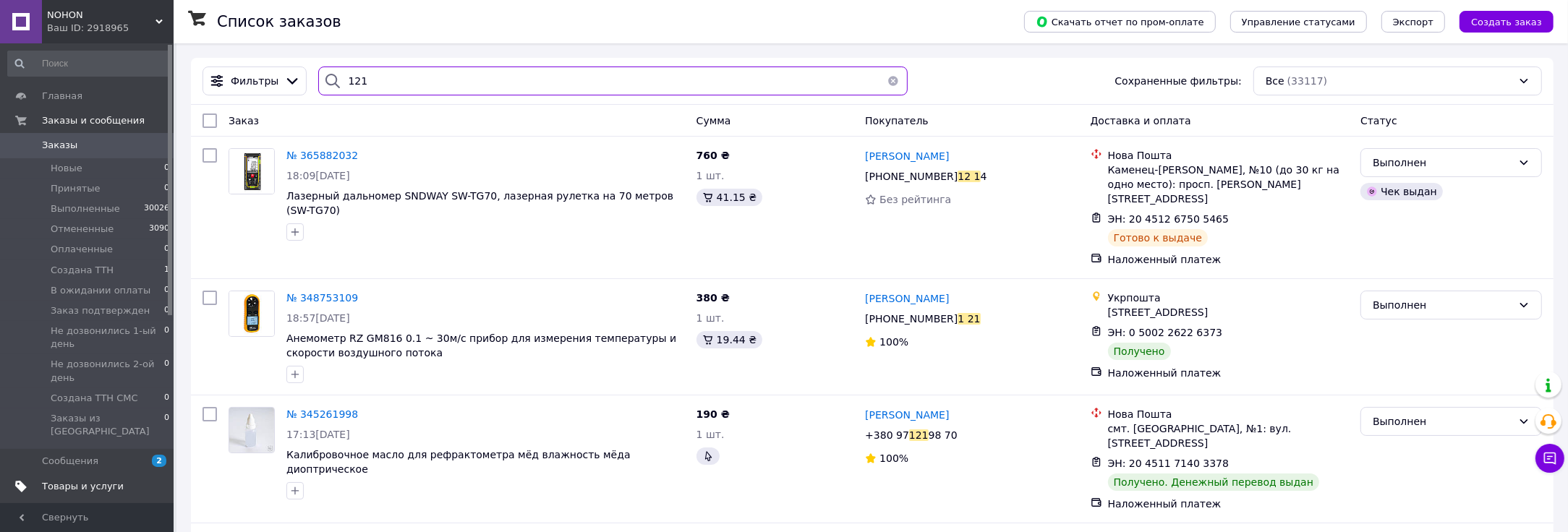
type input "121"
click at [78, 480] on span "Товары и услуги" at bounding box center [83, 487] width 82 height 13
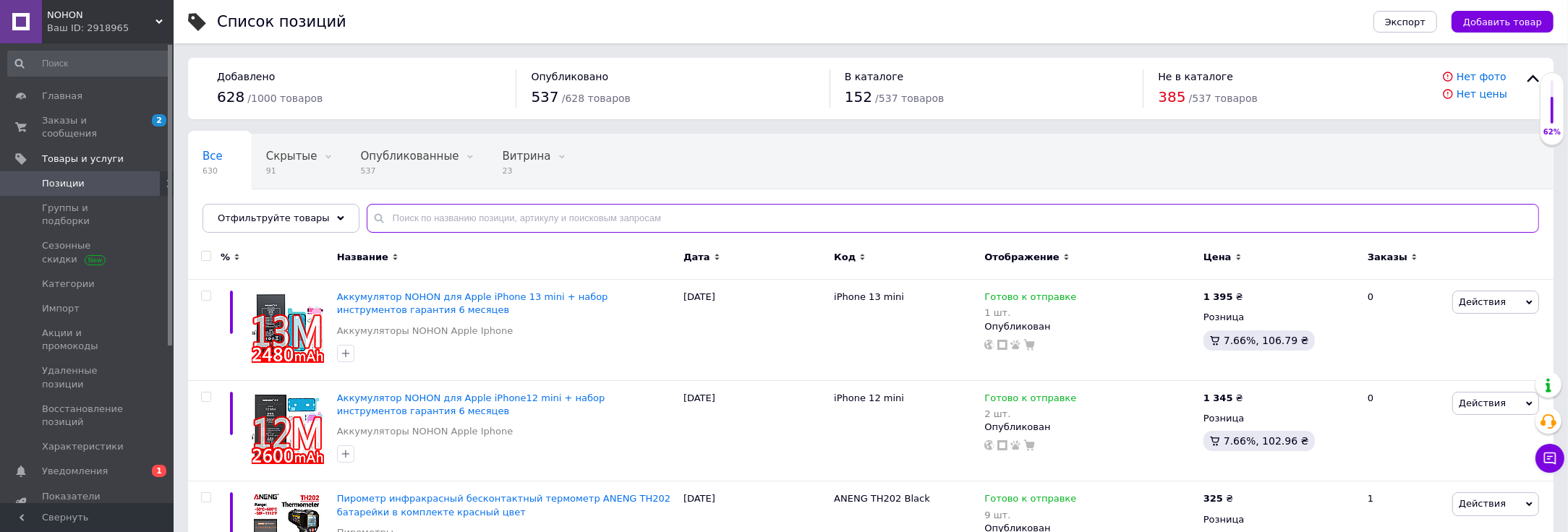
click at [436, 211] on input "text" at bounding box center [952, 218] width 1172 height 29
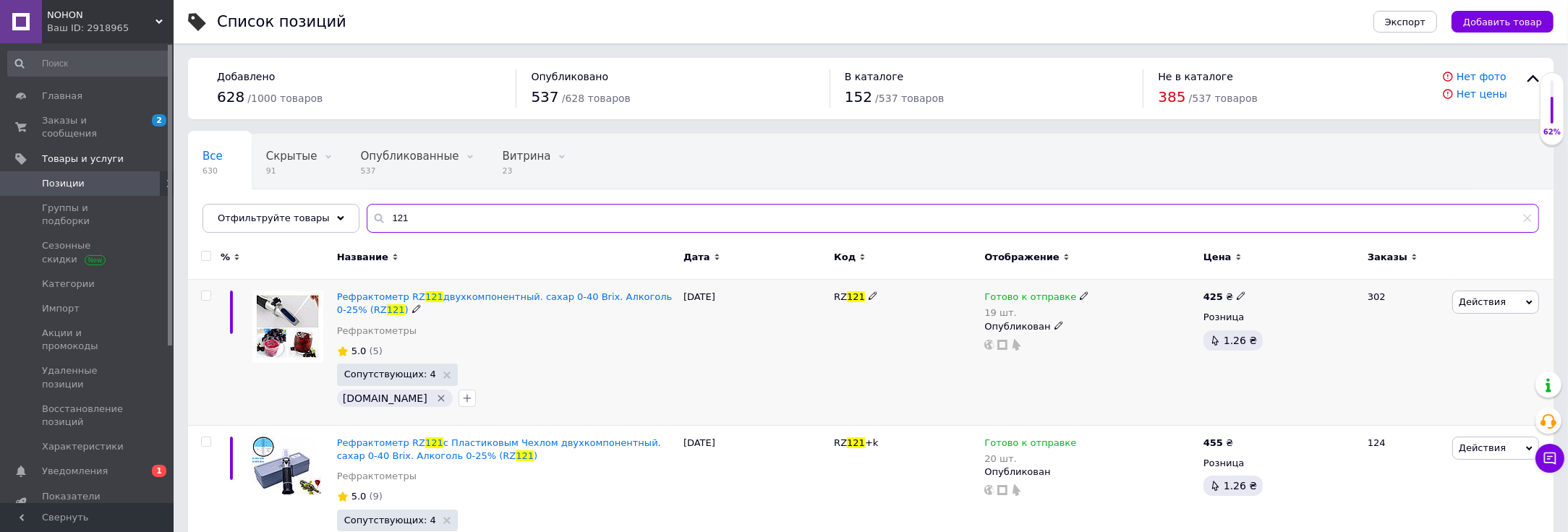
type input "121"
click at [1080, 294] on icon at bounding box center [1084, 295] width 9 height 9
click at [1137, 302] on ul "В наличии Нет в наличии Под заказ" at bounding box center [1159, 338] width 139 height 70
drag, startPoint x: 1111, startPoint y: 344, endPoint x: 1091, endPoint y: 351, distance: 21.2
click at [1091, 351] on input "19" at bounding box center [1145, 342] width 110 height 29
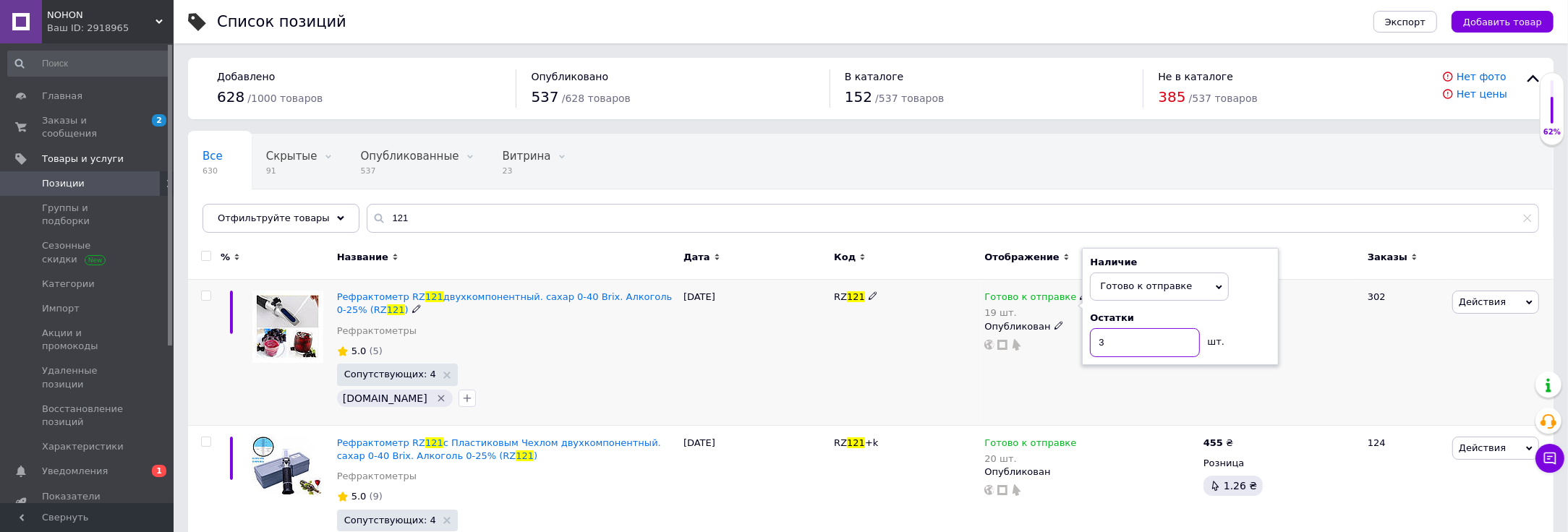
type input "30"
